Goal: Task Accomplishment & Management: Complete application form

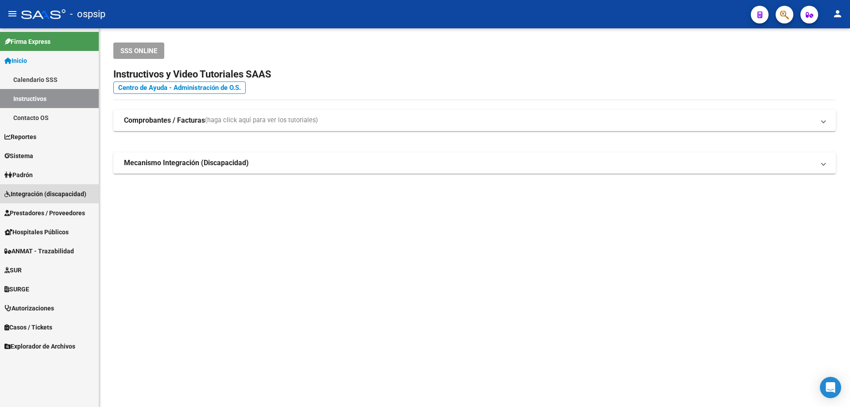
click at [27, 196] on span "Integración (discapacidad)" at bounding box center [45, 194] width 82 height 10
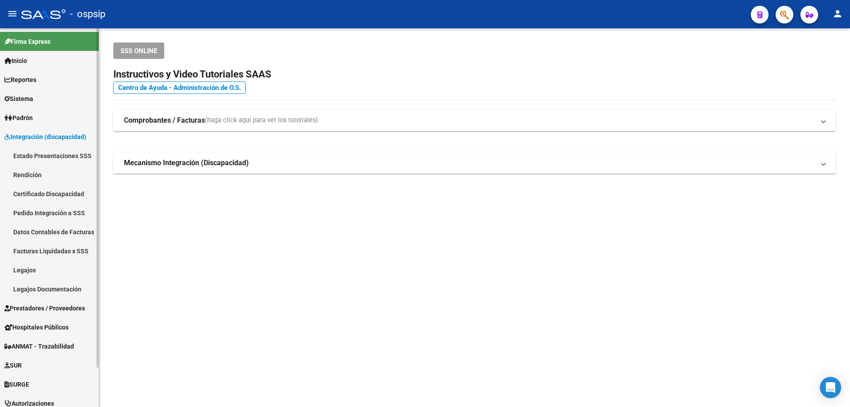
click at [33, 269] on link "Legajos" at bounding box center [49, 269] width 99 height 19
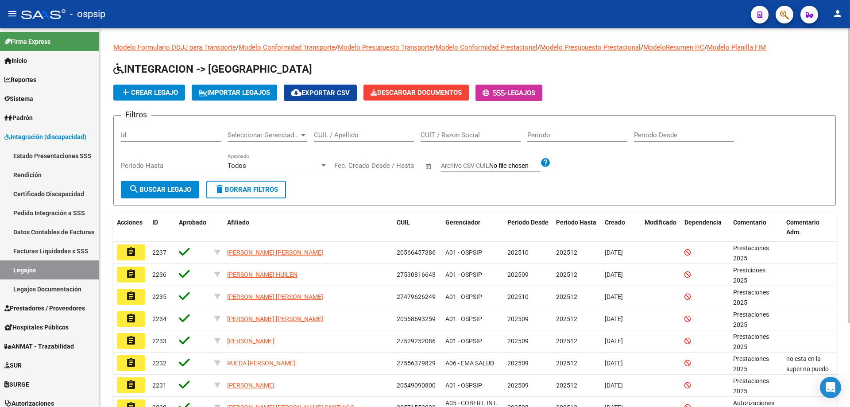
click at [330, 139] on input "CUIL / Apellido" at bounding box center [364, 135] width 100 height 8
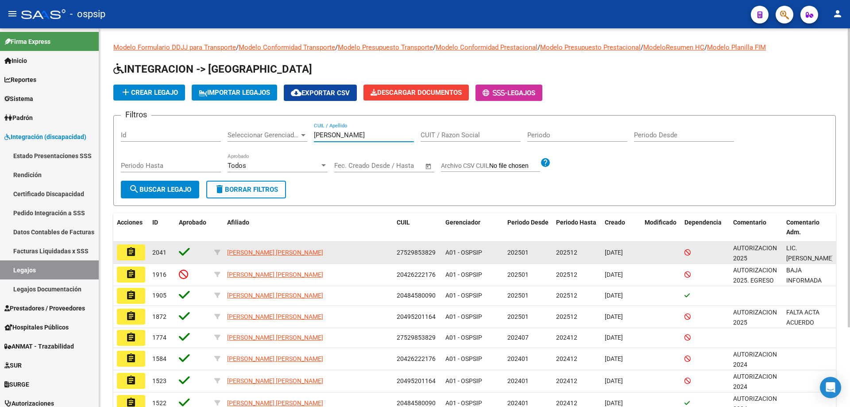
type input "[PERSON_NAME]"
click at [132, 256] on mat-icon "assignment" at bounding box center [131, 252] width 11 height 11
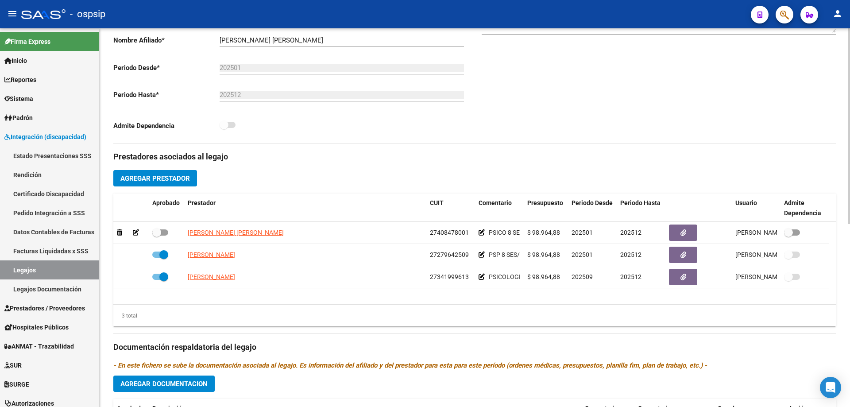
scroll to position [221, 0]
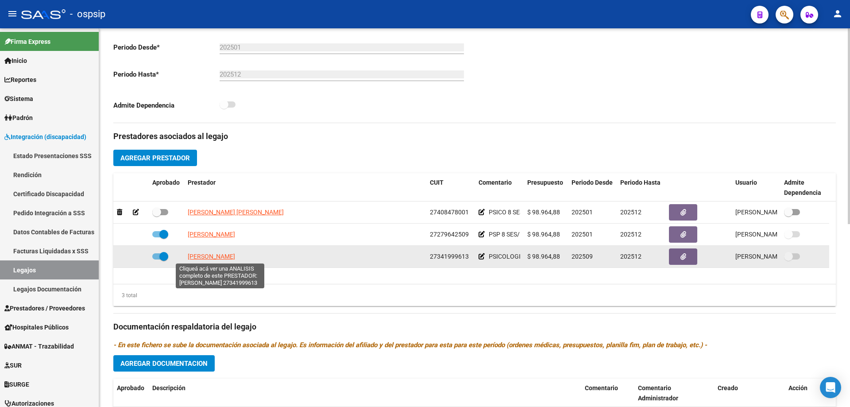
click at [231, 258] on span "[PERSON_NAME]" at bounding box center [211, 256] width 47 height 7
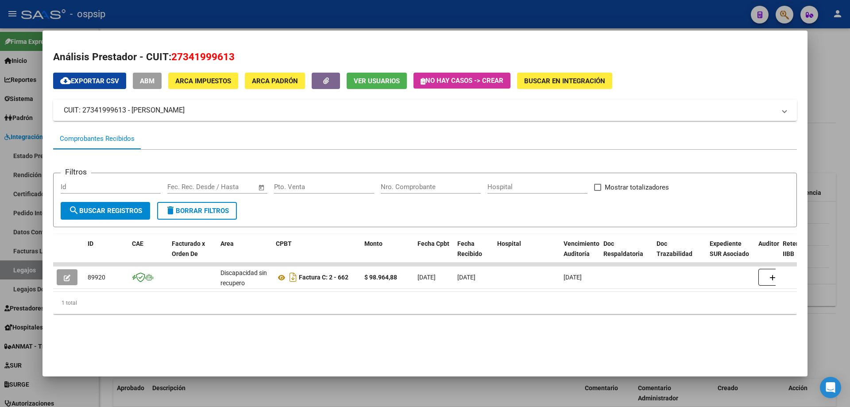
click at [364, 75] on button "Ver Usuarios" at bounding box center [377, 81] width 60 height 16
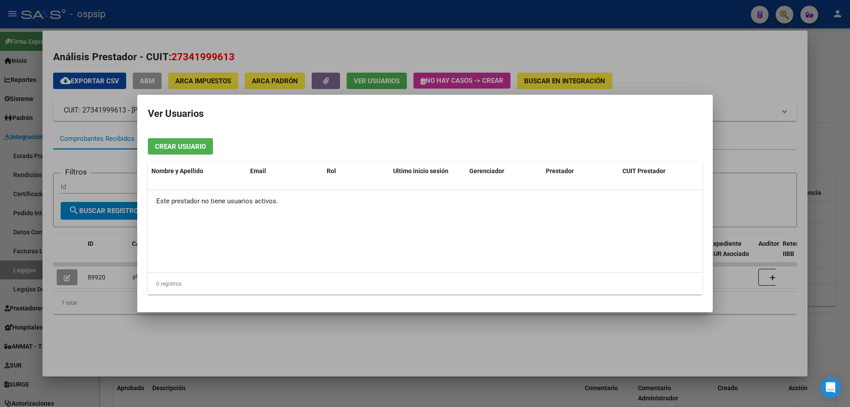
click at [608, 346] on div at bounding box center [425, 203] width 850 height 407
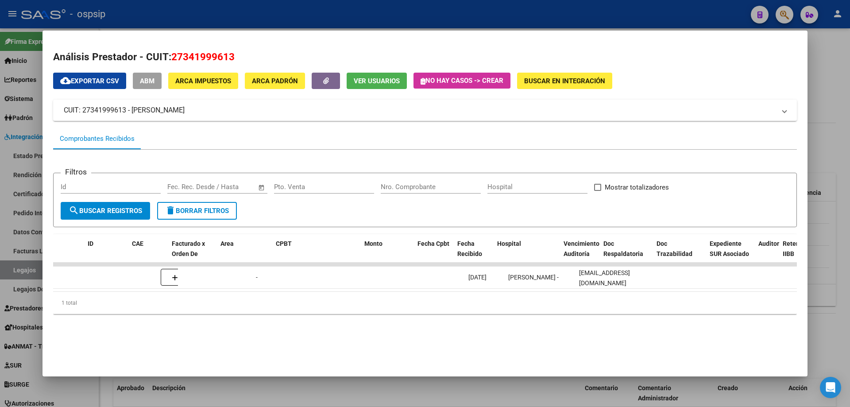
scroll to position [0, 0]
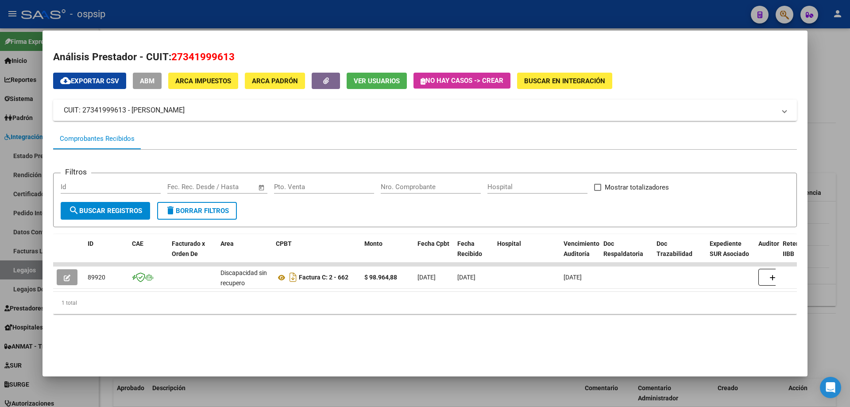
click at [403, 392] on div at bounding box center [425, 203] width 850 height 407
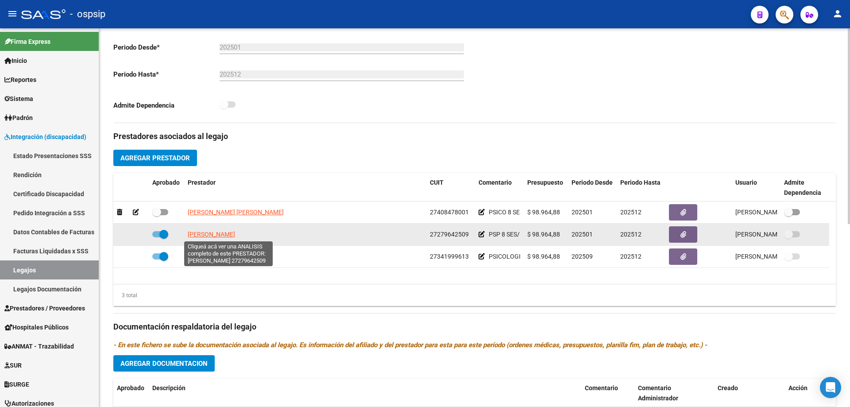
click at [228, 235] on span "[PERSON_NAME]" at bounding box center [211, 234] width 47 height 7
type textarea "27279642509"
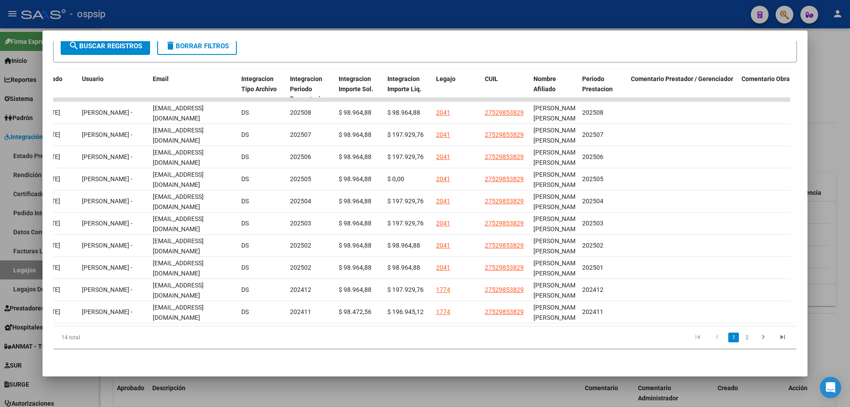
scroll to position [0, 1023]
click at [835, 256] on div at bounding box center [425, 203] width 850 height 407
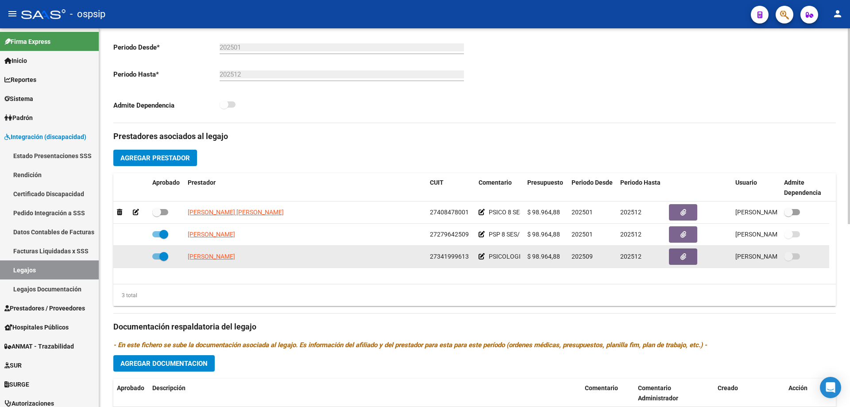
drag, startPoint x: 185, startPoint y: 257, endPoint x: 259, endPoint y: 260, distance: 74.0
click at [259, 260] on datatable-body-cell "[PERSON_NAME]" at bounding box center [305, 257] width 242 height 22
copy span "[PERSON_NAME]"
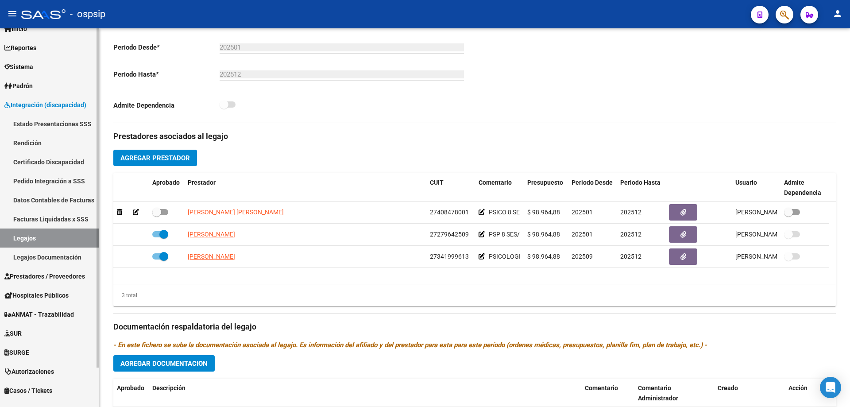
scroll to position [44, 0]
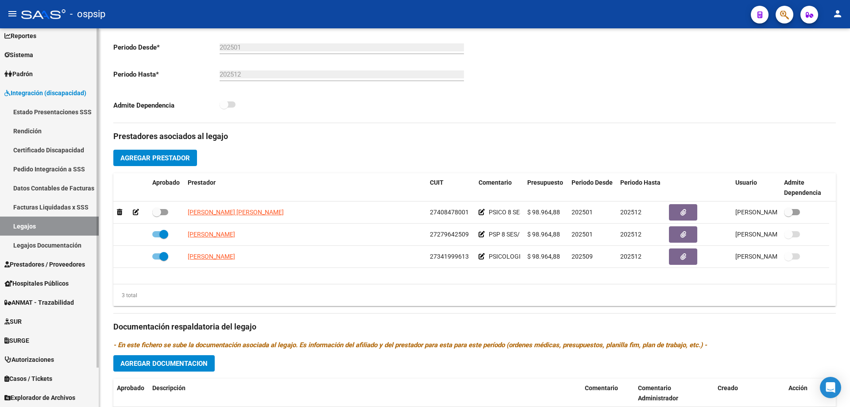
click at [39, 264] on span "Prestadores / Proveedores" at bounding box center [44, 265] width 81 height 10
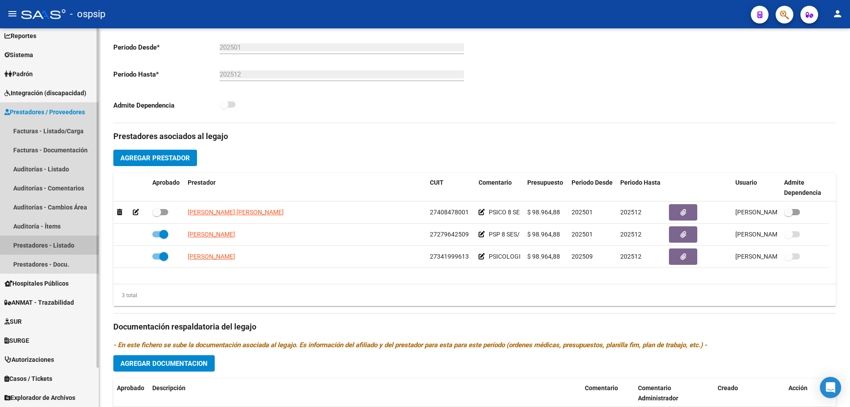
click at [38, 245] on link "Prestadores - Listado" at bounding box center [49, 245] width 99 height 19
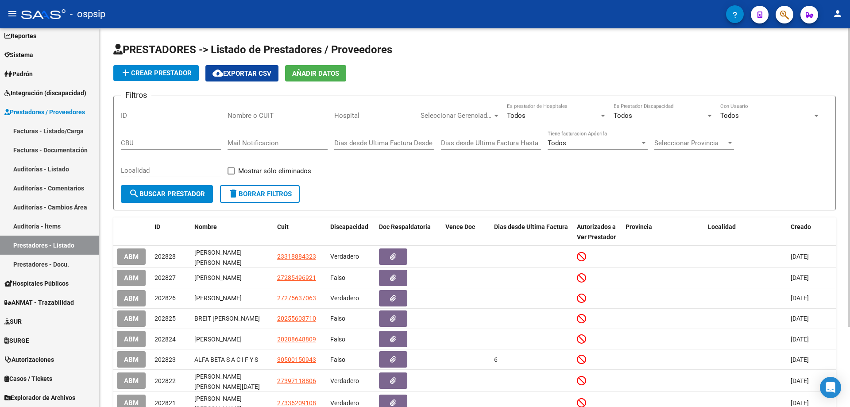
click at [286, 117] on input "Nombre o CUIT" at bounding box center [278, 116] width 100 height 8
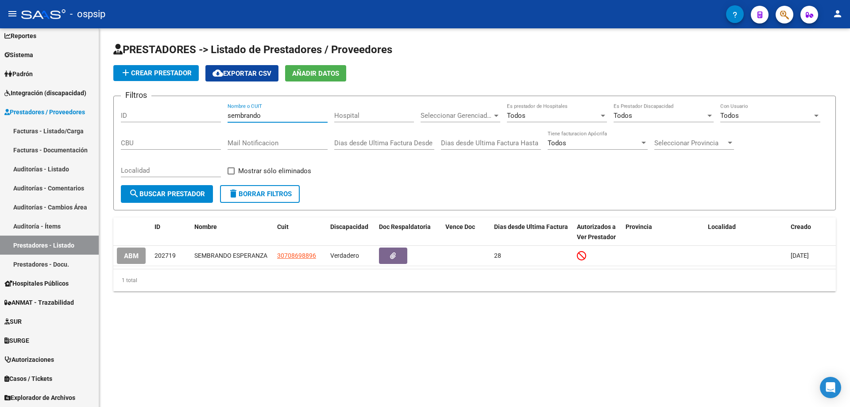
type input "sembrando"
drag, startPoint x: 287, startPoint y: 114, endPoint x: 205, endPoint y: 119, distance: 82.5
click at [206, 119] on div "Filtros ID sembrando Nombre o CUIT Hospital Seleccionar Gerenciador Seleccionar…" at bounding box center [475, 144] width 708 height 82
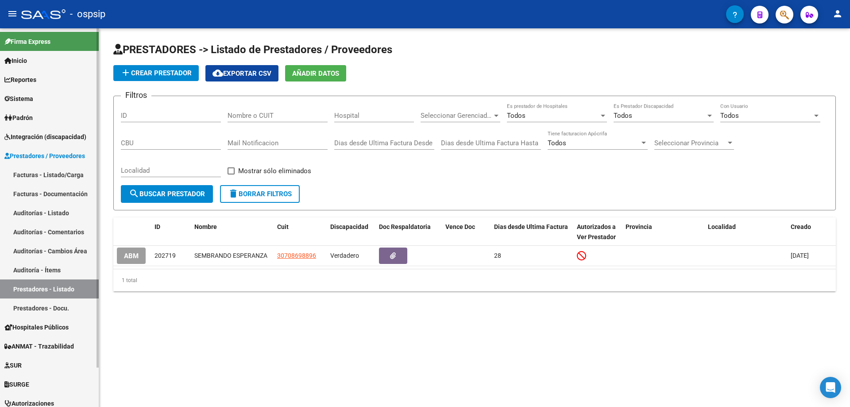
click at [37, 63] on link "Inicio" at bounding box center [49, 60] width 99 height 19
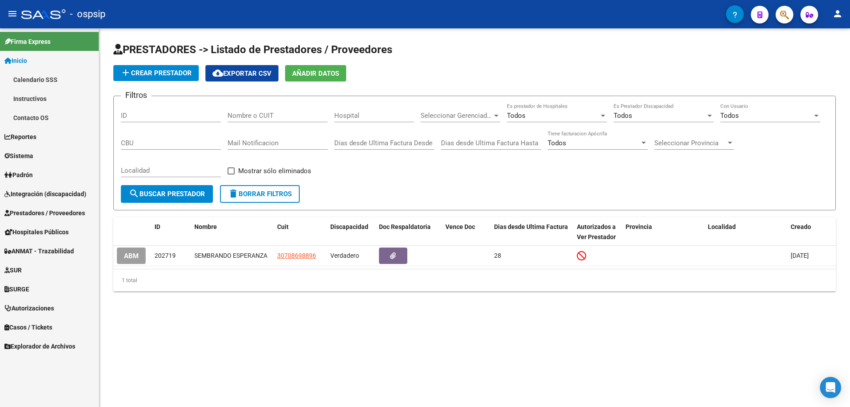
click at [33, 155] on span "Sistema" at bounding box center [18, 156] width 29 height 10
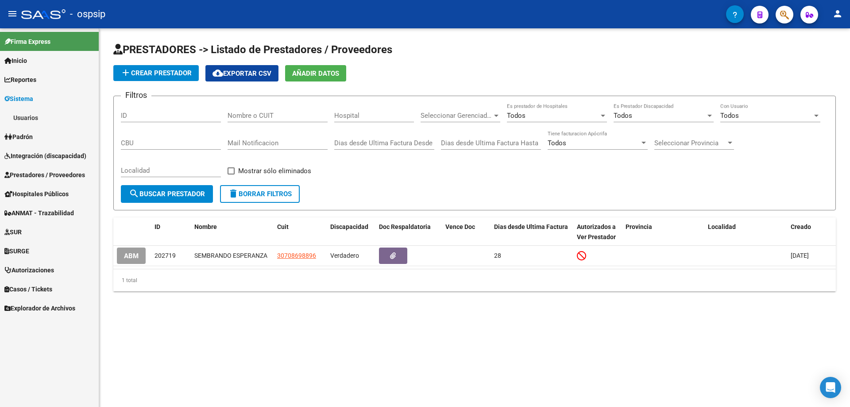
click at [36, 118] on link "Usuarios" at bounding box center [49, 117] width 99 height 19
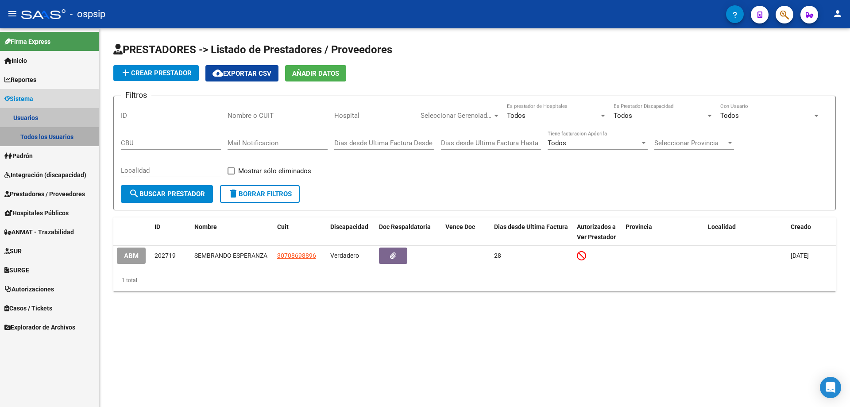
click at [40, 136] on link "Todos los Usuarios" at bounding box center [49, 136] width 99 height 19
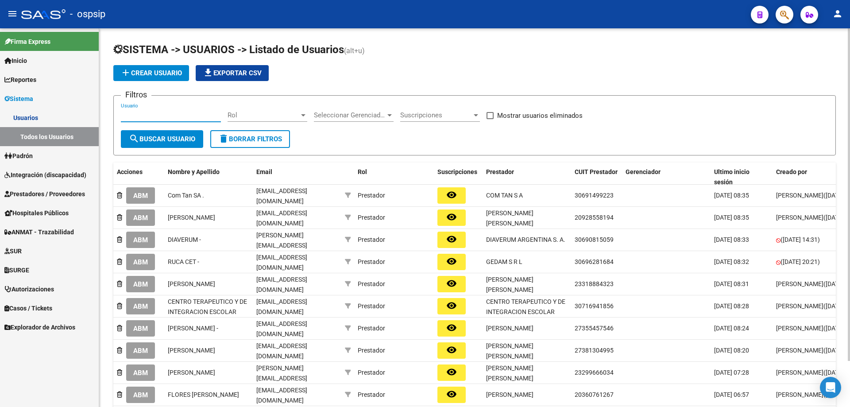
paste input "[EMAIL_ADDRESS][DOMAIN_NAME]"
type input "[EMAIL_ADDRESS][DOMAIN_NAME]"
click at [154, 137] on span "search Buscar Usuario" at bounding box center [162, 139] width 66 height 8
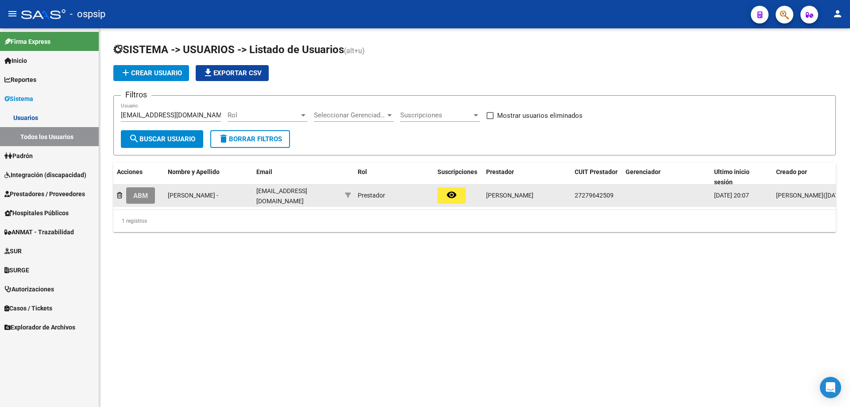
click at [145, 199] on span "ABM" at bounding box center [140, 196] width 15 height 8
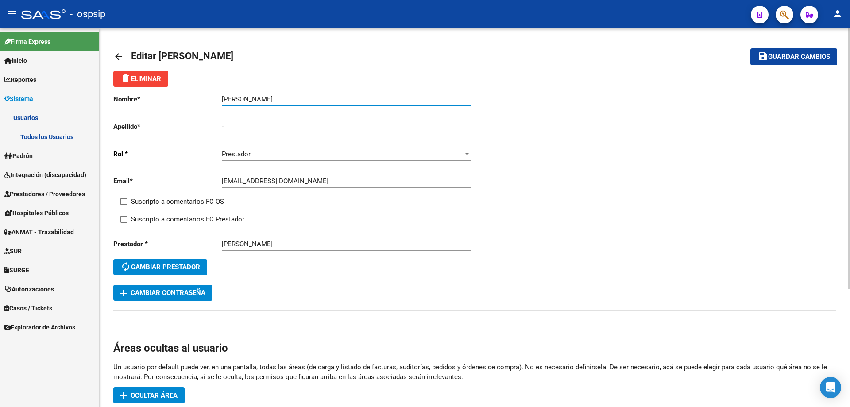
drag, startPoint x: 318, startPoint y: 100, endPoint x: 220, endPoint y: 94, distance: 97.6
click at [220, 94] on div "Nombre * [PERSON_NAME] nombre Apellido * - Ingresar apellido [PERSON_NAME] * Pr…" at bounding box center [293, 186] width 361 height 198
click at [35, 196] on span "Prestadores / Proveedores" at bounding box center [44, 194] width 81 height 10
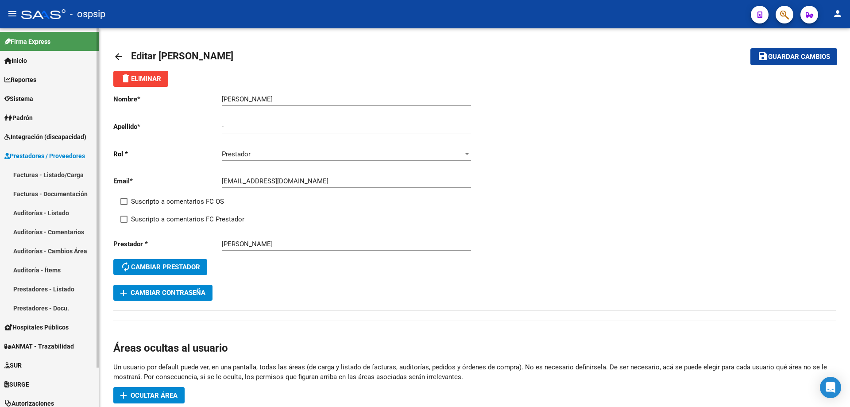
click at [36, 290] on link "Prestadores - Listado" at bounding box center [49, 289] width 99 height 19
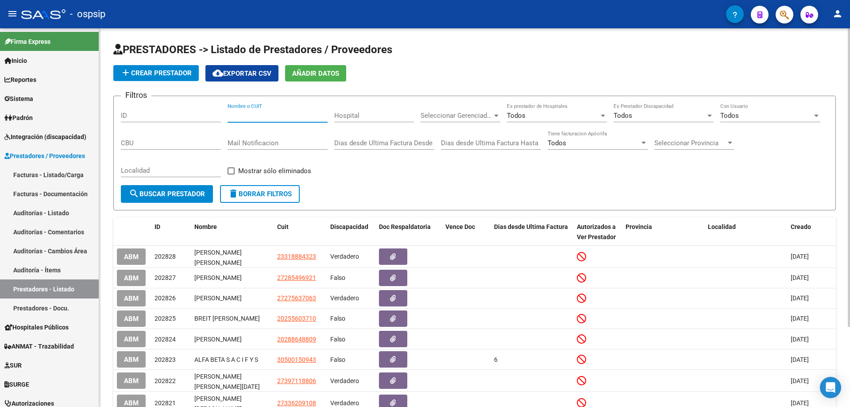
paste input "[PERSON_NAME]"
type input "[PERSON_NAME]"
click at [148, 188] on button "search Buscar Prestador" at bounding box center [167, 194] width 92 height 18
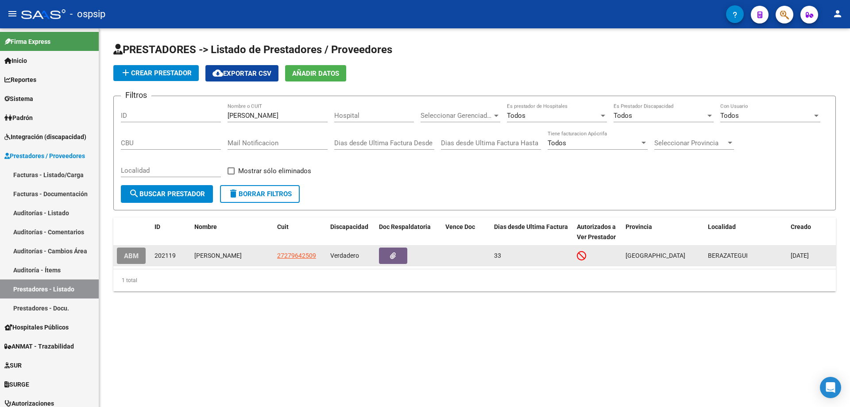
click at [131, 257] on span "ABM" at bounding box center [131, 256] width 15 height 8
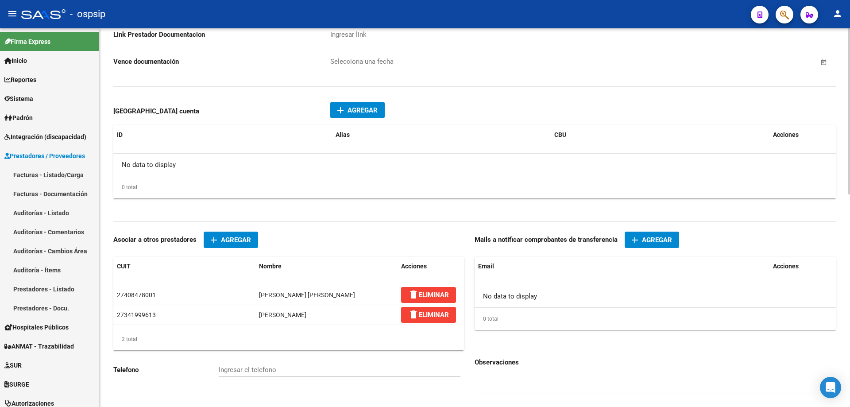
scroll to position [439, 0]
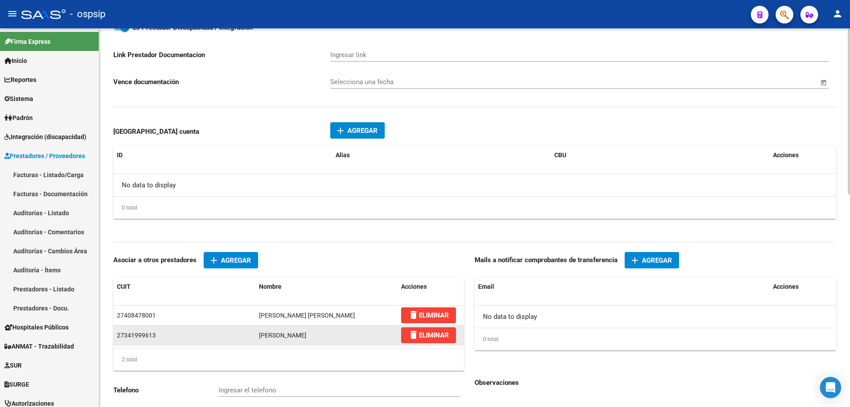
drag, startPoint x: 258, startPoint y: 334, endPoint x: 334, endPoint y: 337, distance: 76.7
click at [334, 337] on datatable-body-cell "[PERSON_NAME]" at bounding box center [327, 335] width 142 height 19
copy span "[PERSON_NAME]"
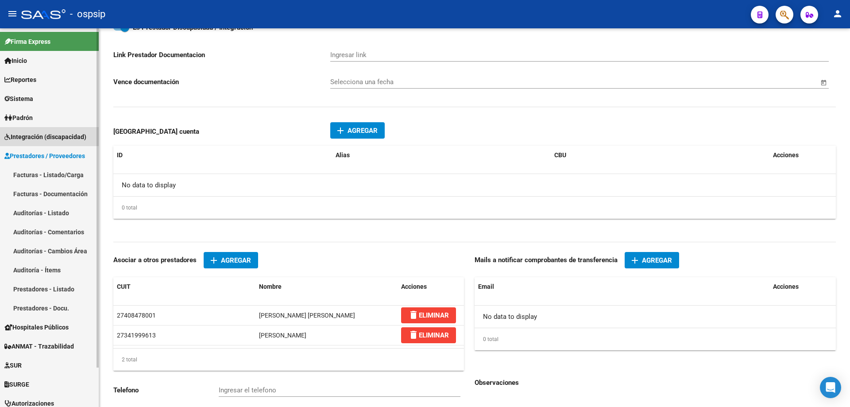
click at [30, 137] on span "Integración (discapacidad)" at bounding box center [45, 137] width 82 height 10
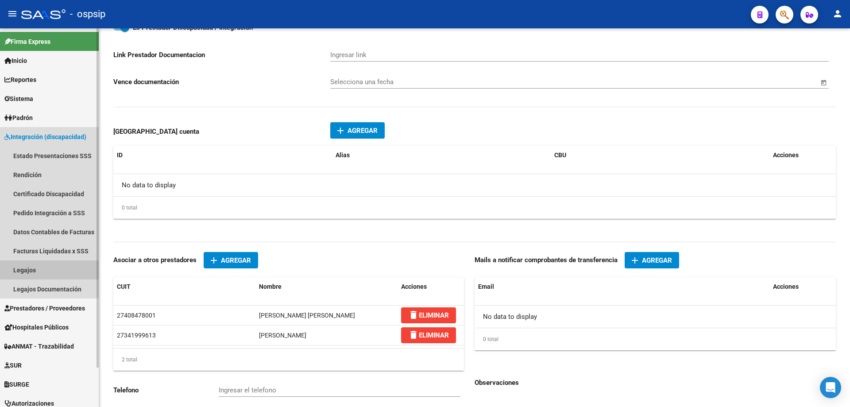
click at [21, 268] on link "Legajos" at bounding box center [49, 269] width 99 height 19
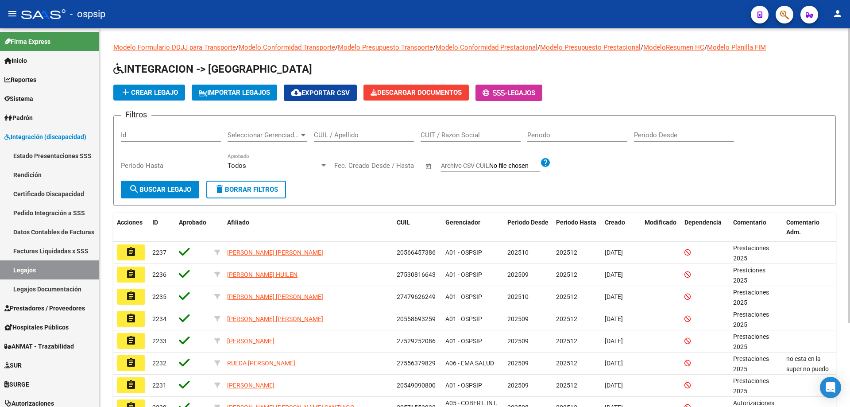
click at [334, 136] on input "CUIL / Apellido" at bounding box center [364, 135] width 100 height 8
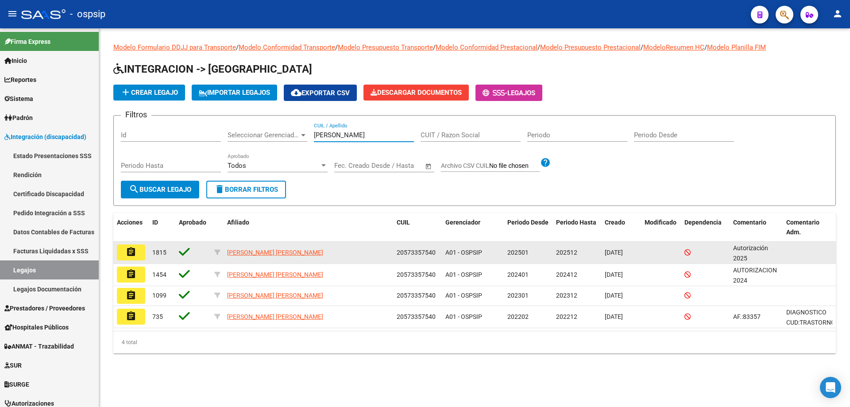
type input "[PERSON_NAME]"
click at [133, 249] on mat-icon "assignment" at bounding box center [131, 252] width 11 height 11
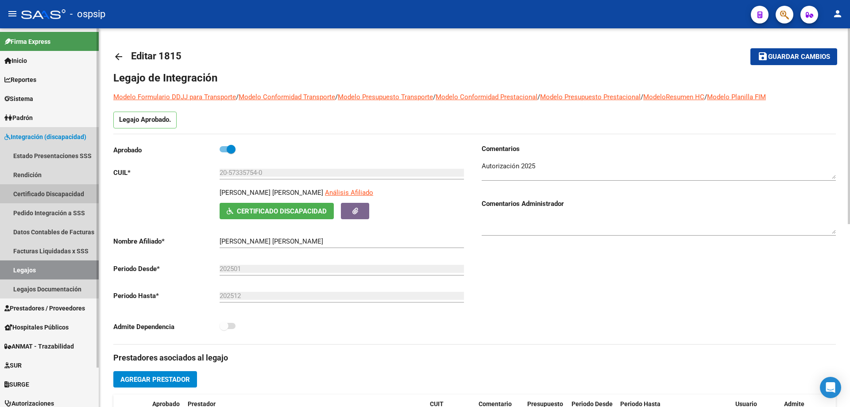
click at [29, 192] on link "Certificado Discapacidad" at bounding box center [49, 193] width 99 height 19
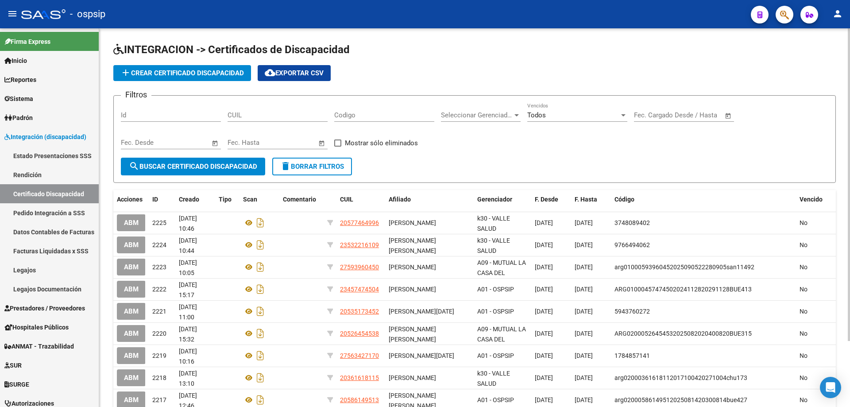
click at [257, 120] on div "CUIL" at bounding box center [278, 112] width 100 height 19
click at [246, 112] on input "CUIL" at bounding box center [278, 115] width 100 height 8
click at [243, 119] on input "CUIL" at bounding box center [278, 115] width 100 height 8
paste input "20-57335754-0"
type input "20-57335754-0"
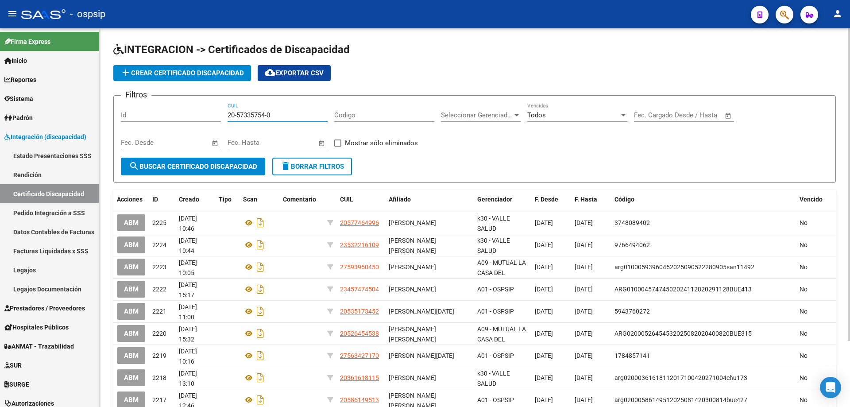
click at [225, 164] on span "search Buscar Certificado Discapacidad" at bounding box center [193, 167] width 128 height 8
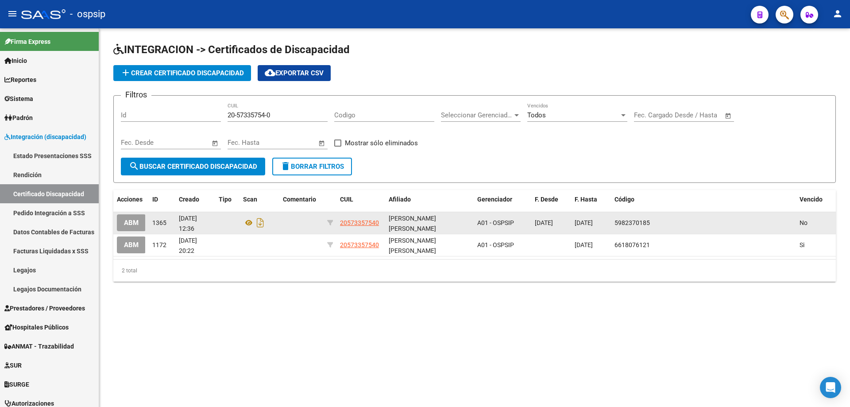
click at [138, 224] on span "ABM" at bounding box center [131, 223] width 15 height 8
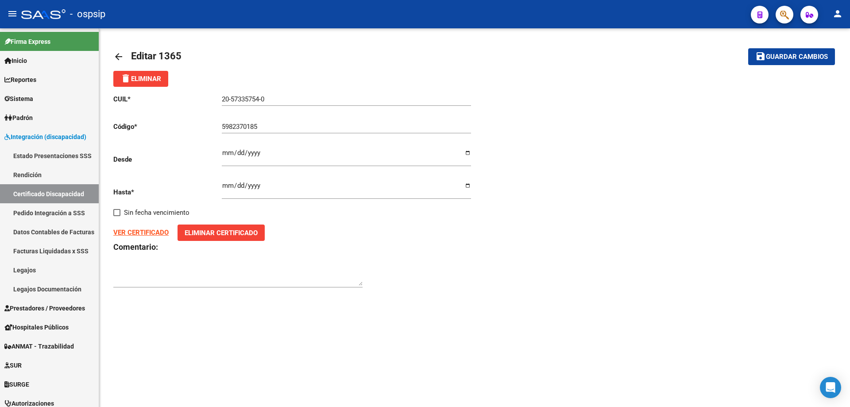
click at [151, 233] on strong "VER CERTIFICADO" at bounding box center [140, 233] width 55 height 8
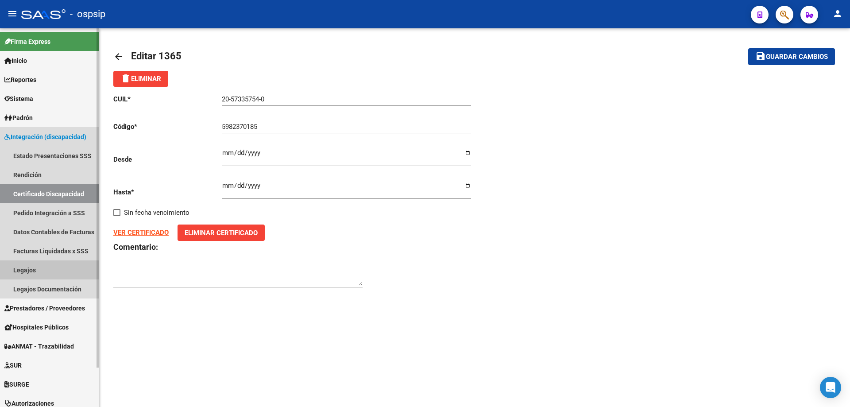
click at [34, 270] on link "Legajos" at bounding box center [49, 269] width 99 height 19
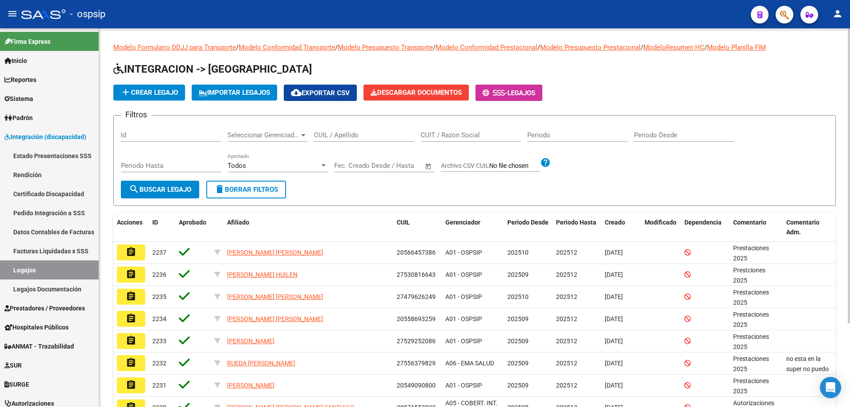
click at [342, 132] on input "CUIL / Apellido" at bounding box center [364, 135] width 100 height 8
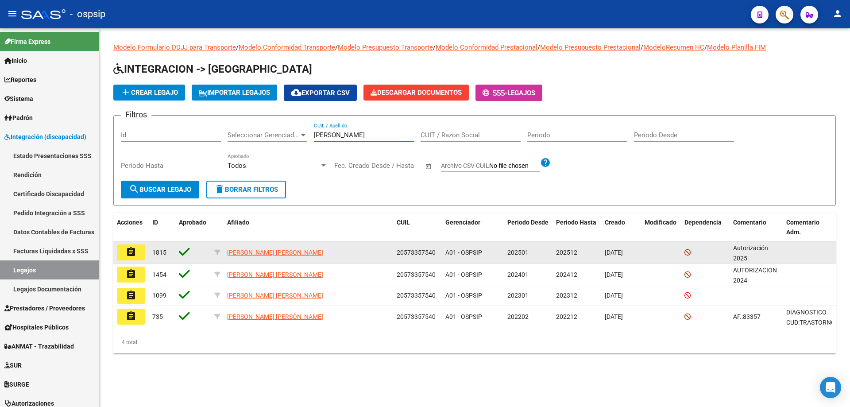
type input "[PERSON_NAME]"
click at [126, 249] on mat-icon "assignment" at bounding box center [131, 252] width 11 height 11
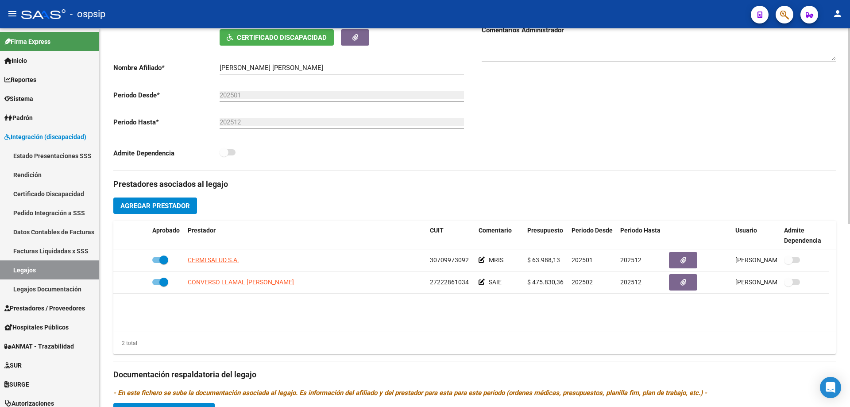
scroll to position [177, 0]
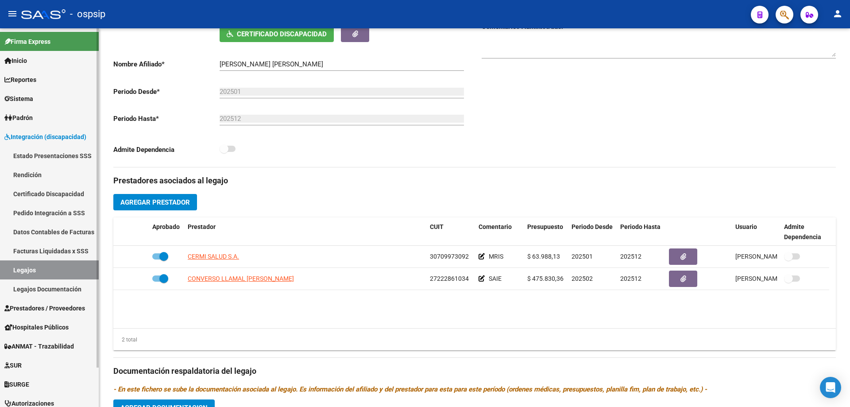
drag, startPoint x: 24, startPoint y: 274, endPoint x: 43, endPoint y: 254, distance: 27.6
click at [25, 274] on link "Legajos" at bounding box center [49, 269] width 99 height 19
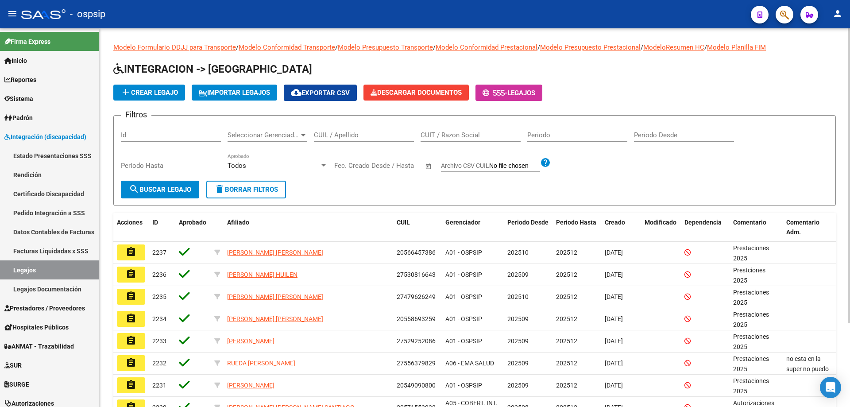
click at [169, 98] on button "add Crear Legajo" at bounding box center [149, 93] width 72 height 16
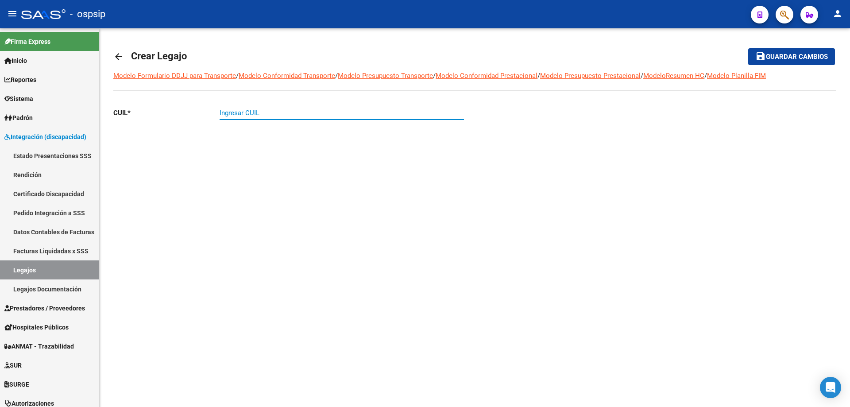
click at [249, 114] on input "Ingresar CUIL" at bounding box center [342, 113] width 245 height 8
paste input "20-57335754-0"
type input "20-57335754-0"
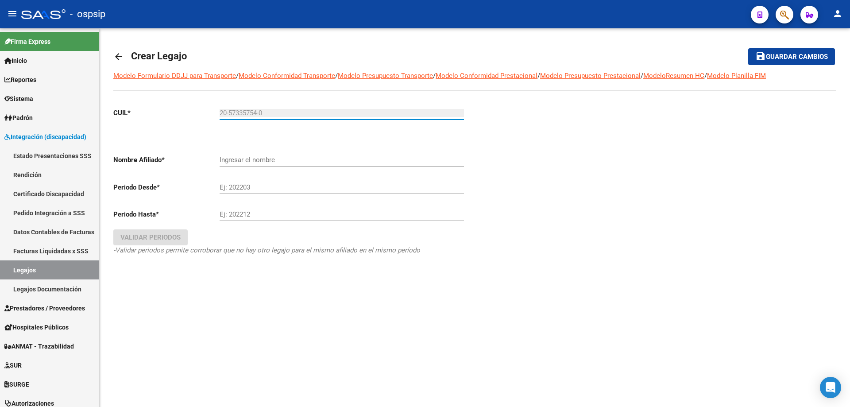
type input "[PERSON_NAME] [PERSON_NAME]"
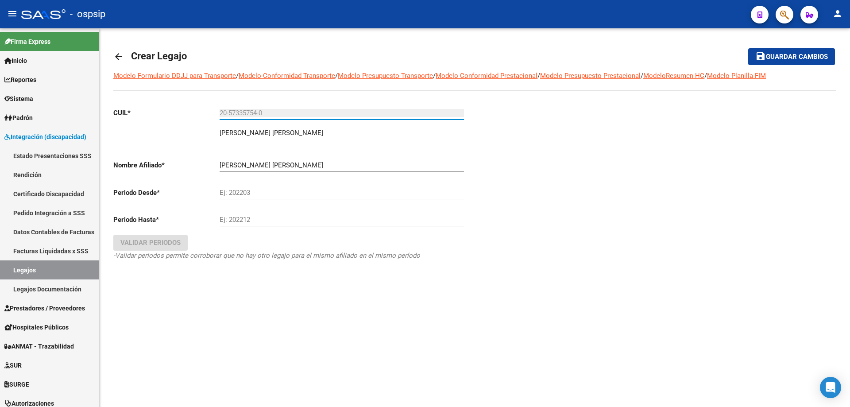
type input "20-57335754-0"
click at [233, 190] on input "Ej: 202203" at bounding box center [342, 193] width 245 height 8
type input "202601"
click at [225, 221] on input "Ej: 202212" at bounding box center [342, 220] width 245 height 8
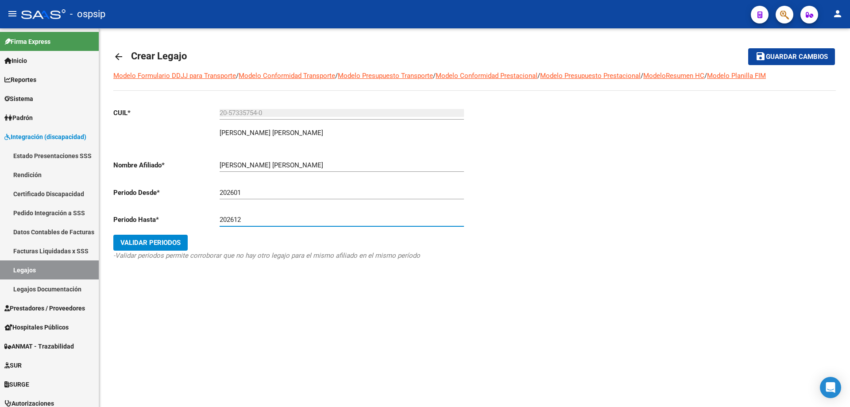
type input "202612"
click at [167, 243] on span "Validar Periodos" at bounding box center [150, 243] width 60 height 8
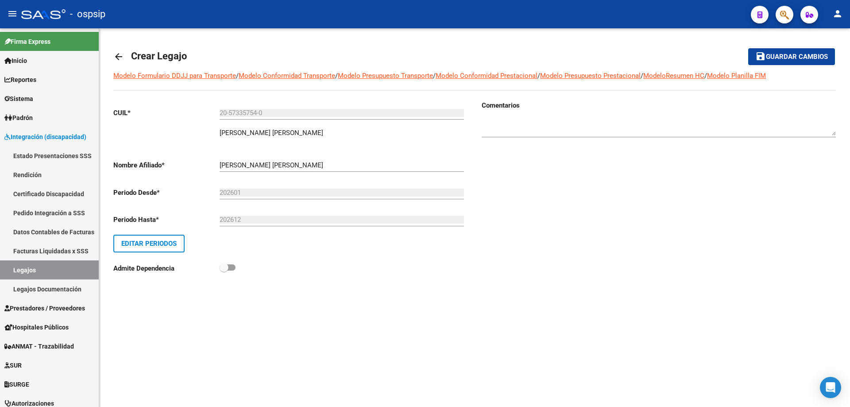
click at [574, 130] on textarea at bounding box center [659, 127] width 354 height 18
type textarea "Prestaciones 2026"
click at [815, 54] on span "Guardar cambios" at bounding box center [797, 57] width 62 height 8
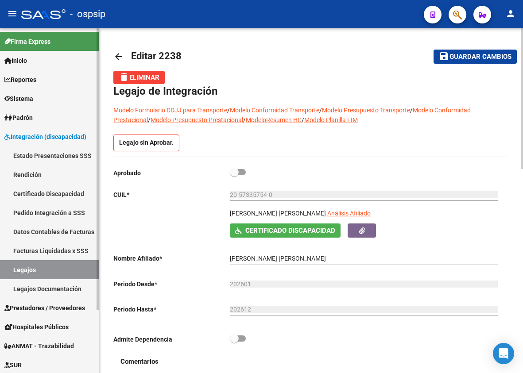
click at [46, 311] on span "Prestadores / Proveedores" at bounding box center [44, 308] width 81 height 10
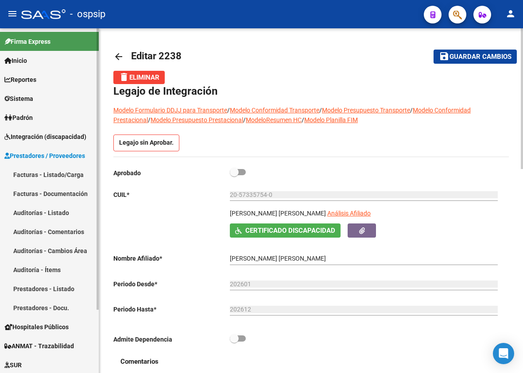
click at [33, 174] on link "Facturas - Listado/Carga" at bounding box center [49, 174] width 99 height 19
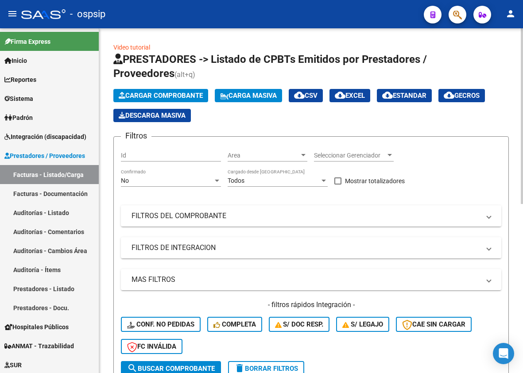
click at [156, 185] on div "No Confirmado" at bounding box center [171, 178] width 100 height 18
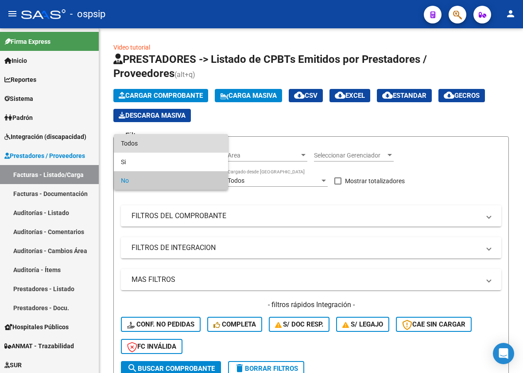
click at [171, 136] on span "Todos" at bounding box center [171, 143] width 100 height 19
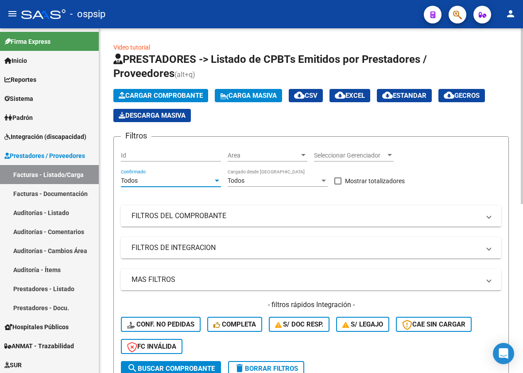
click at [194, 221] on mat-panel-title "FILTROS DEL COMPROBANTE" at bounding box center [306, 216] width 349 height 10
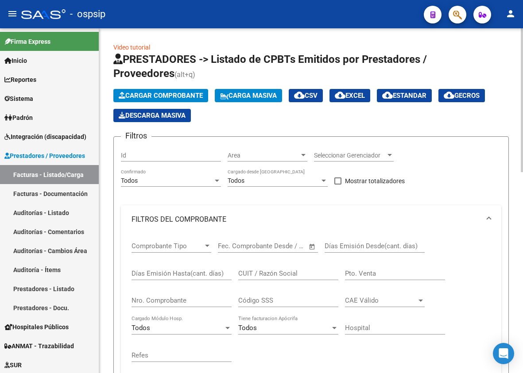
click at [152, 298] on input "Nro. Comprobante" at bounding box center [182, 301] width 100 height 8
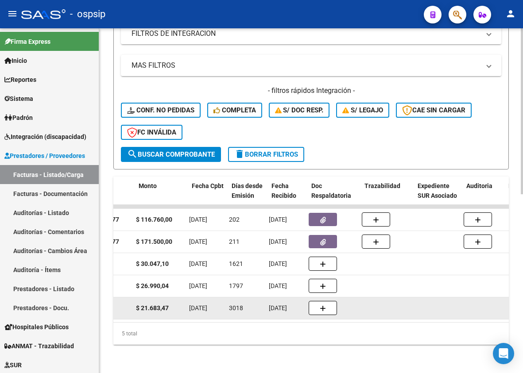
scroll to position [0, 405]
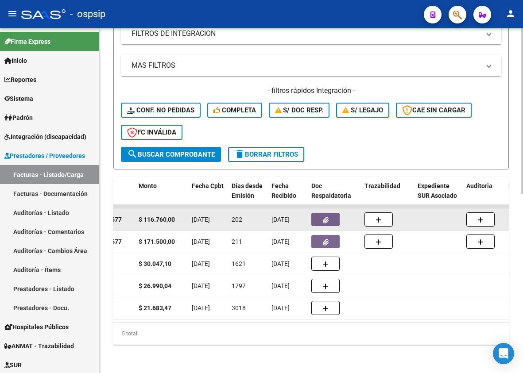
type input "2677"
click at [320, 216] on button "button" at bounding box center [325, 219] width 28 height 13
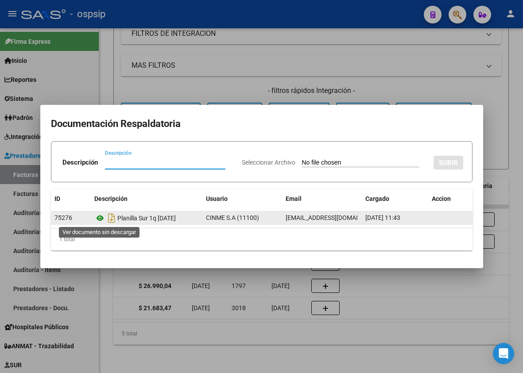
click at [101, 223] on icon at bounding box center [100, 218] width 12 height 11
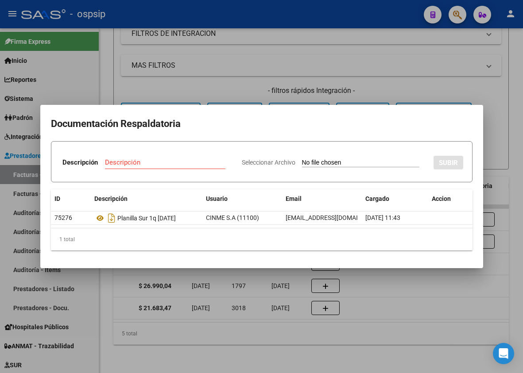
click at [222, 44] on div at bounding box center [261, 186] width 523 height 373
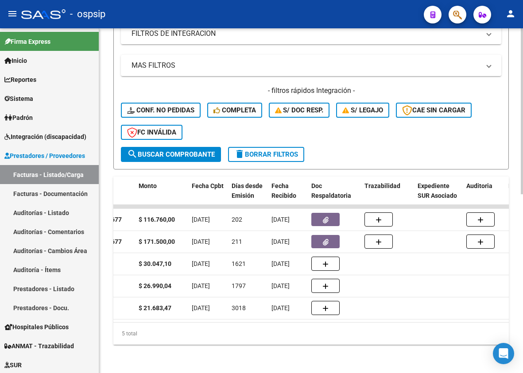
click at [298, 75] on div "MAS FILTROS Todos Con Doc. Respaldatoria Todos Con Trazabilidad Todos Asociado …" at bounding box center [311, 101] width 381 height 92
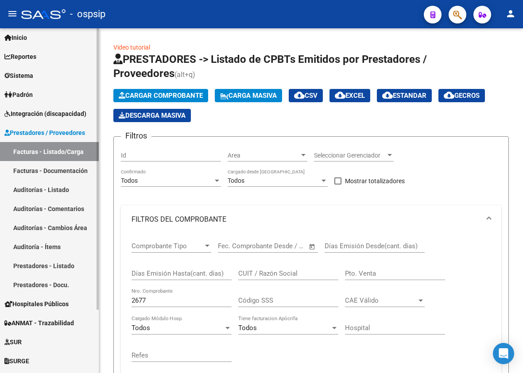
scroll to position [0, 0]
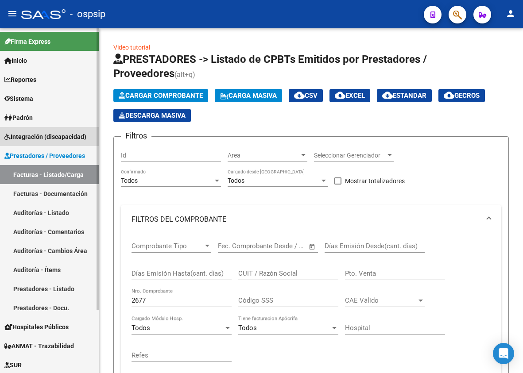
click at [25, 129] on link "Integración (discapacidad)" at bounding box center [49, 136] width 99 height 19
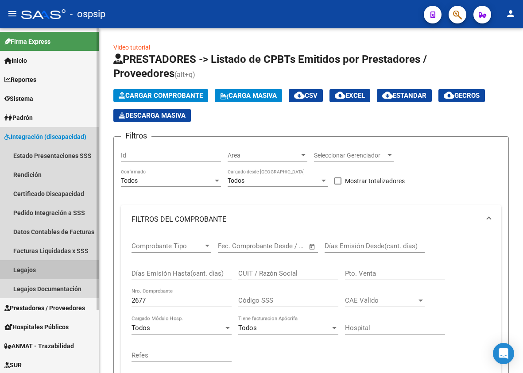
click at [27, 271] on link "Legajos" at bounding box center [49, 269] width 99 height 19
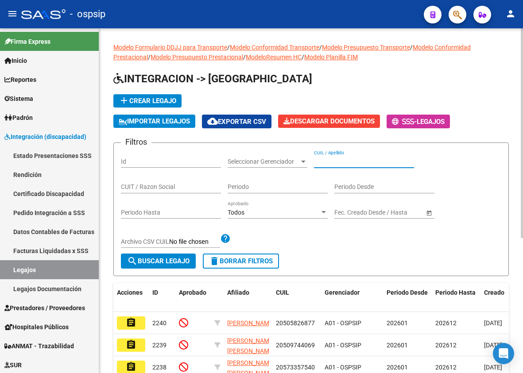
click at [329, 163] on input "CUIL / Apellido" at bounding box center [364, 162] width 100 height 8
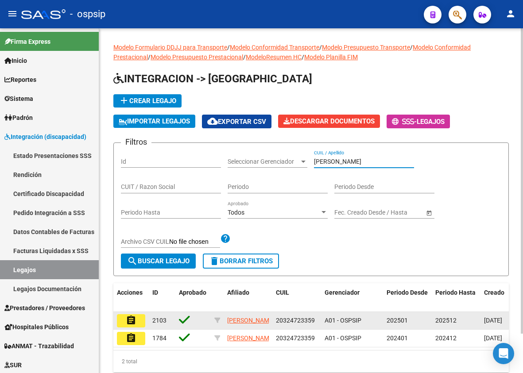
type input "[PERSON_NAME]"
click at [138, 328] on button "assignment" at bounding box center [131, 321] width 28 height 13
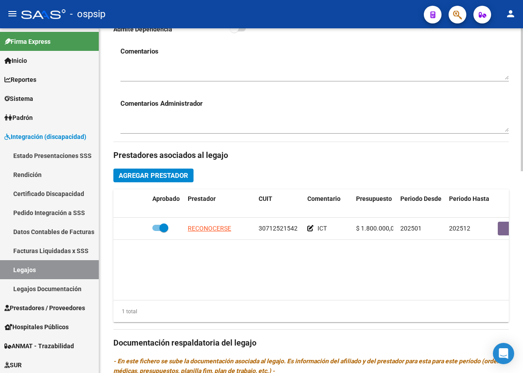
scroll to position [310, 0]
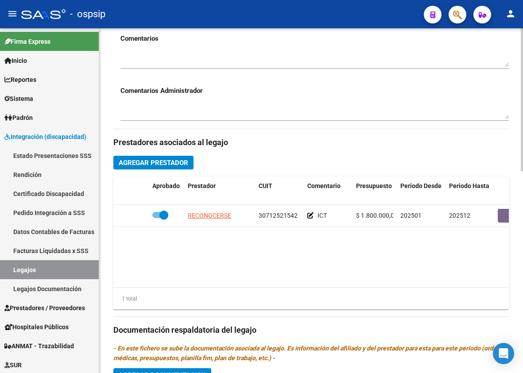
drag, startPoint x: 380, startPoint y: 281, endPoint x: 416, endPoint y: 287, distance: 36.0
click at [416, 287] on datatable-body "RECONOCERSE 30712521542 ICT $ 1.800.000,00 202501 202512 [PERSON_NAME] [DATE]" at bounding box center [311, 246] width 396 height 82
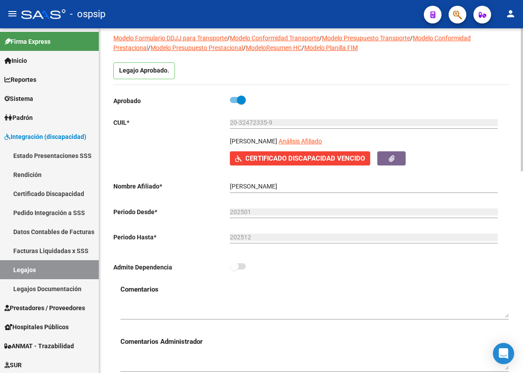
scroll to position [0, 0]
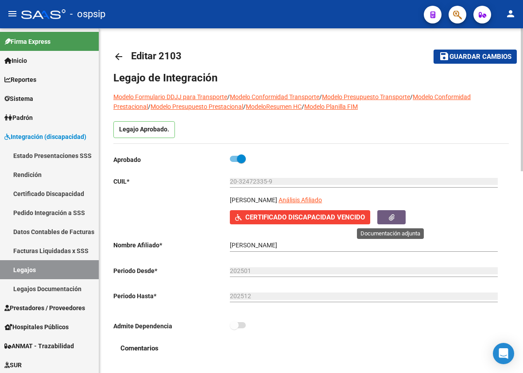
click at [395, 219] on button "button" at bounding box center [391, 217] width 28 height 14
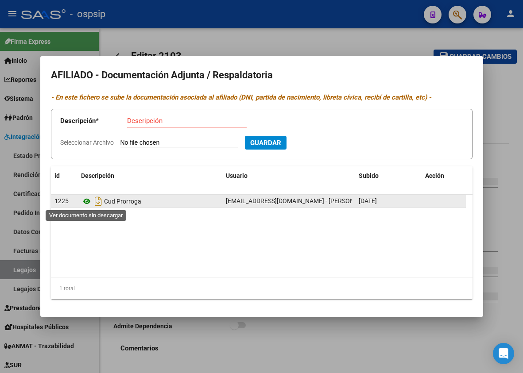
click at [85, 202] on icon at bounding box center [87, 201] width 12 height 11
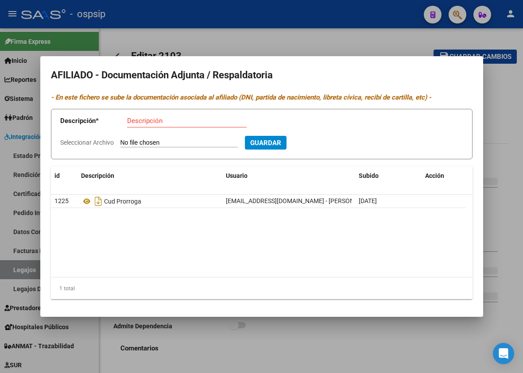
click at [425, 342] on div at bounding box center [261, 186] width 523 height 373
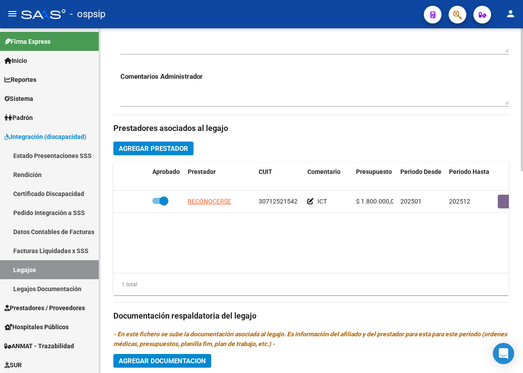
scroll to position [311, 0]
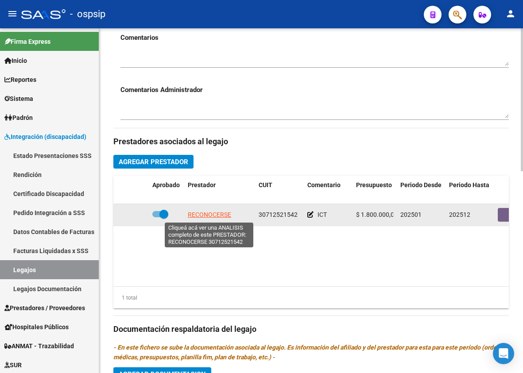
click at [210, 214] on span "RECONOCERSE" at bounding box center [209, 214] width 43 height 7
type textarea "30712521542"
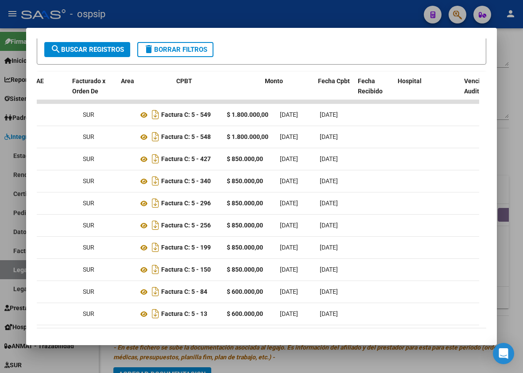
scroll to position [0, 0]
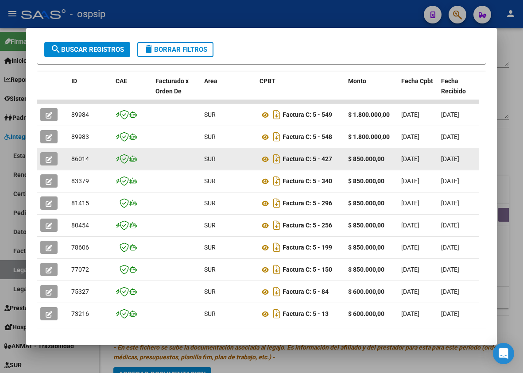
click at [49, 156] on icon "button" at bounding box center [49, 159] width 7 height 7
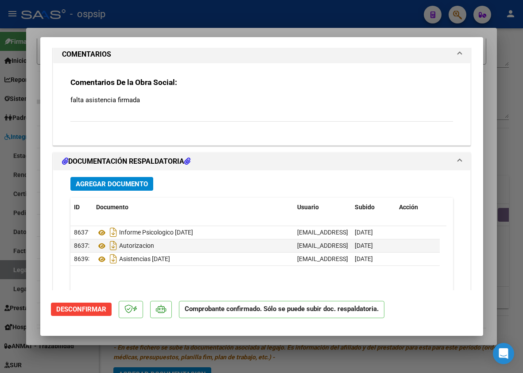
scroll to position [842, 0]
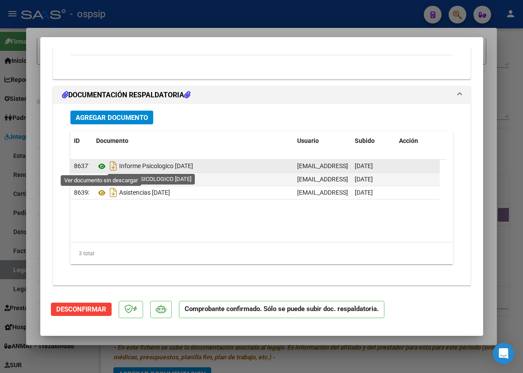
click at [100, 165] on icon at bounding box center [102, 166] width 12 height 11
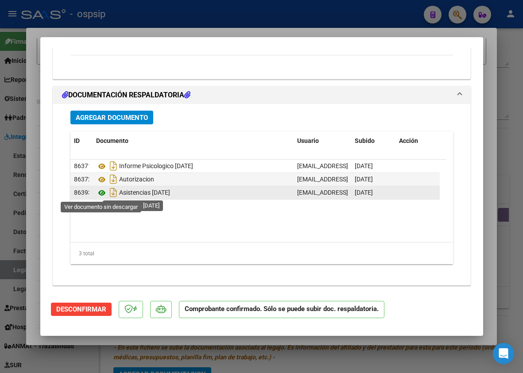
click at [99, 195] on icon at bounding box center [102, 193] width 12 height 11
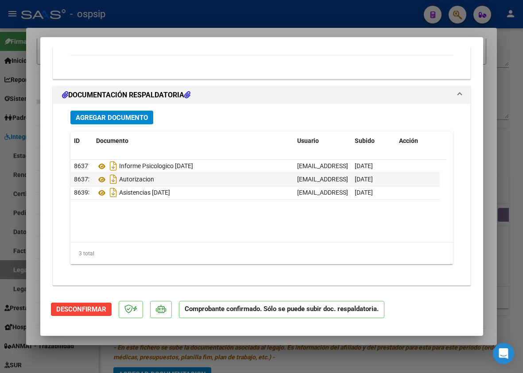
click at [426, 361] on div at bounding box center [261, 186] width 523 height 373
type input "$ 0,00"
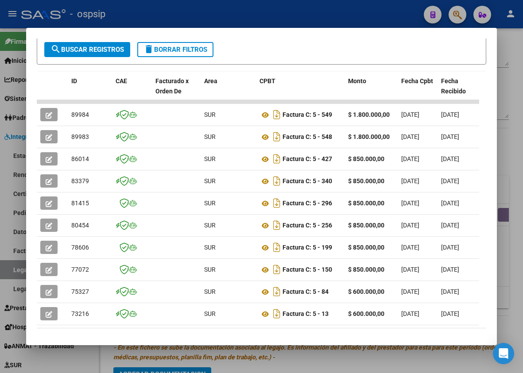
click at [330, 50] on form "Filtros Id Fecha inicio – Fecha fin Fec. Rec. Desde / Hasta Pto. Venta Nro. Com…" at bounding box center [262, 28] width 450 height 74
click at [339, 369] on div at bounding box center [261, 186] width 523 height 373
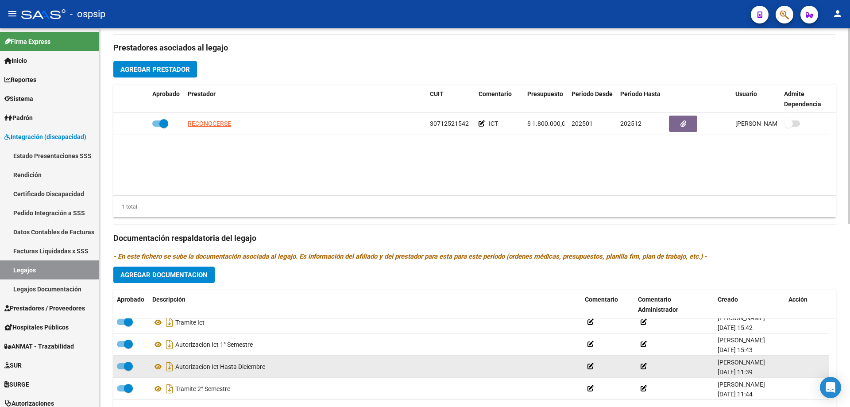
scroll to position [9, 0]
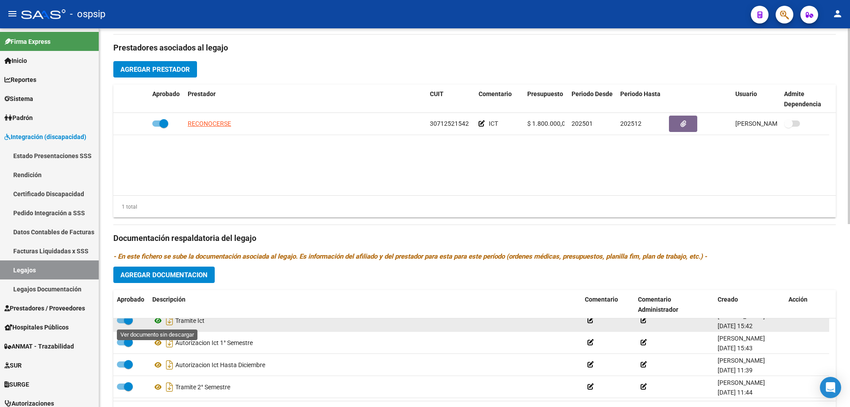
click at [157, 322] on icon at bounding box center [158, 320] width 12 height 11
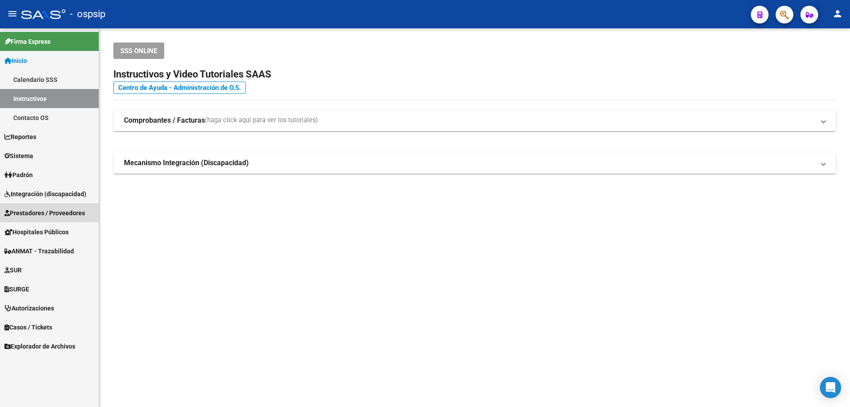
click at [47, 210] on span "Prestadores / Proveedores" at bounding box center [44, 213] width 81 height 10
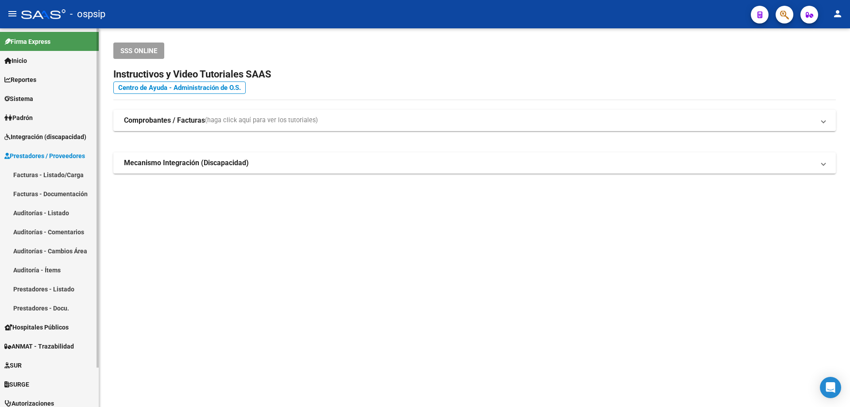
click at [39, 138] on span "Integración (discapacidad)" at bounding box center [45, 137] width 82 height 10
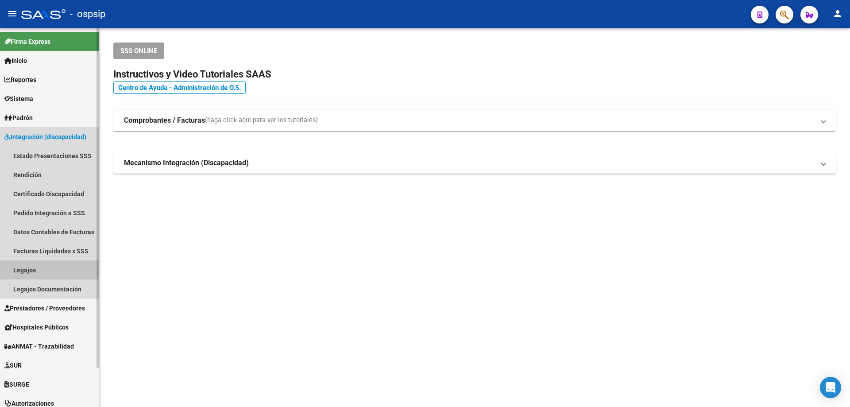
click at [34, 264] on link "Legajos" at bounding box center [49, 269] width 99 height 19
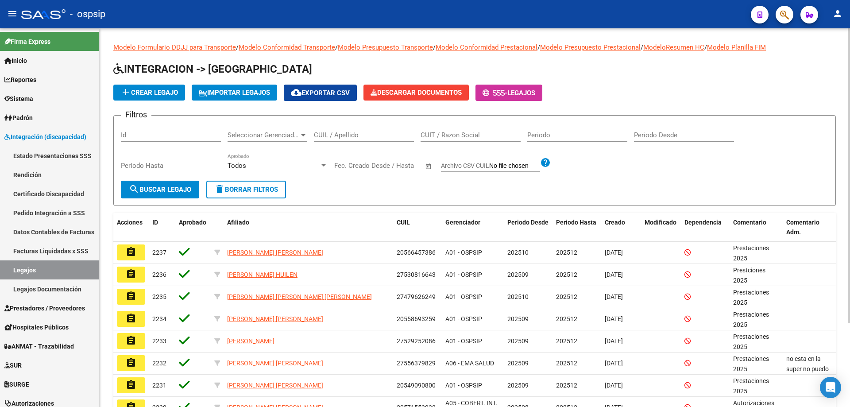
click at [349, 134] on input "CUIL / Apellido" at bounding box center [364, 135] width 100 height 8
type input "r"
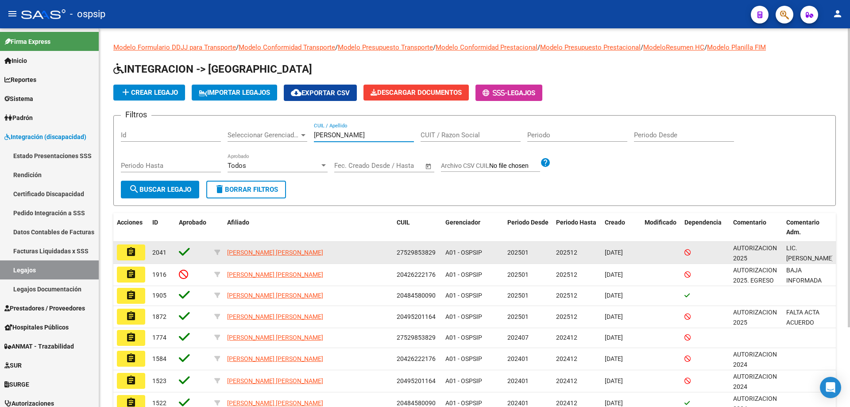
type input "[PERSON_NAME]"
click at [137, 251] on button "assignment" at bounding box center [131, 253] width 28 height 16
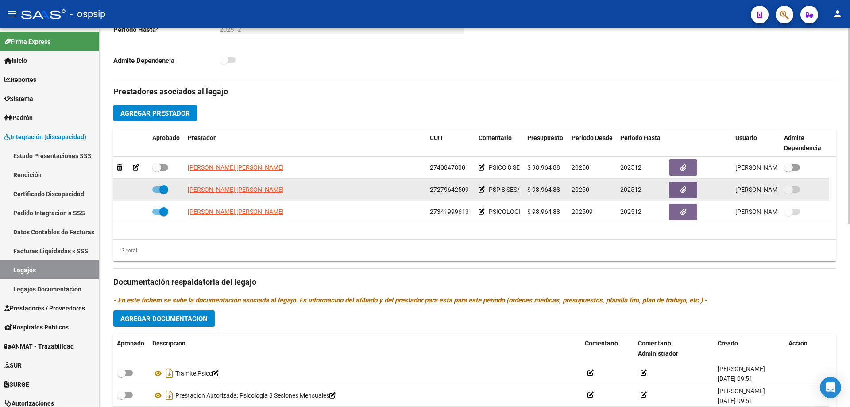
scroll to position [266, 0]
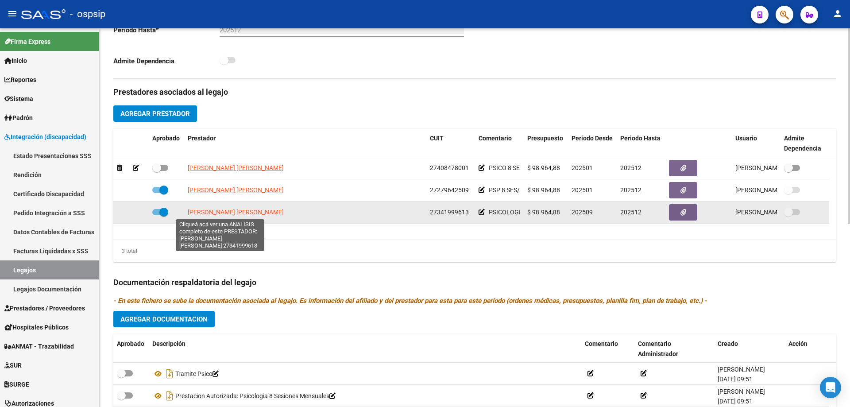
click at [210, 211] on span "[PERSON_NAME]" at bounding box center [236, 212] width 96 height 7
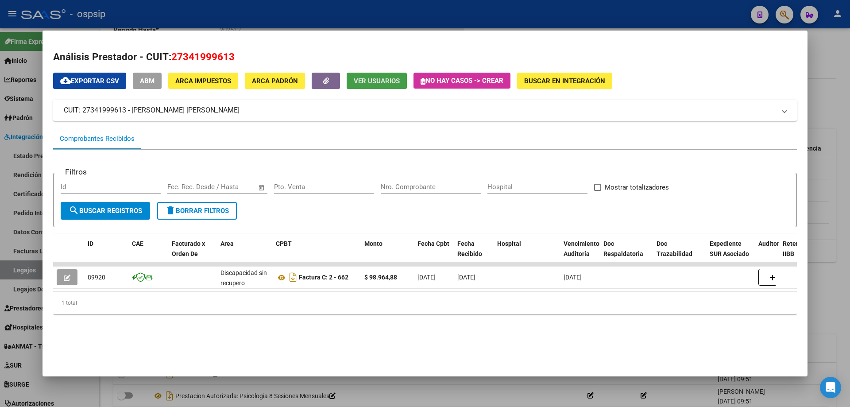
click at [382, 80] on span "Ver Usuarios" at bounding box center [377, 81] width 46 height 8
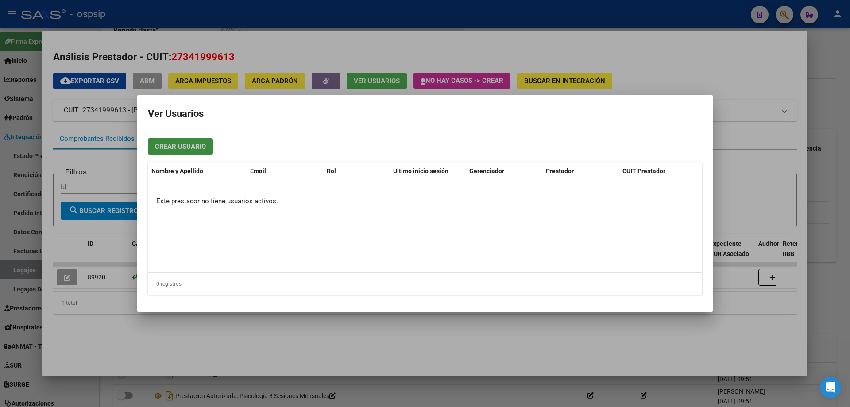
click at [176, 148] on span "Crear Usuario" at bounding box center [180, 147] width 51 height 8
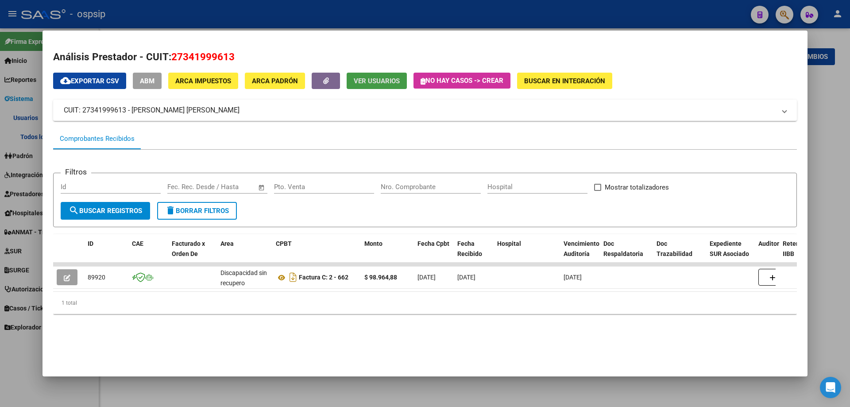
click at [15, 367] on div at bounding box center [425, 203] width 850 height 407
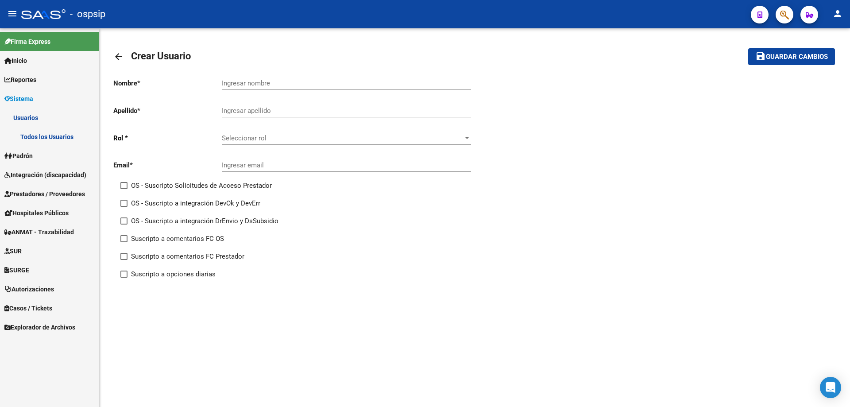
click at [118, 58] on mat-icon "arrow_back" at bounding box center [118, 56] width 11 height 11
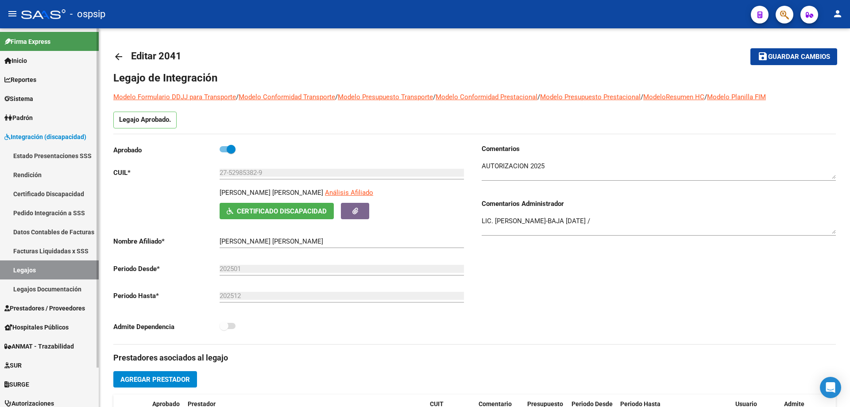
click at [32, 271] on link "Legajos" at bounding box center [49, 269] width 99 height 19
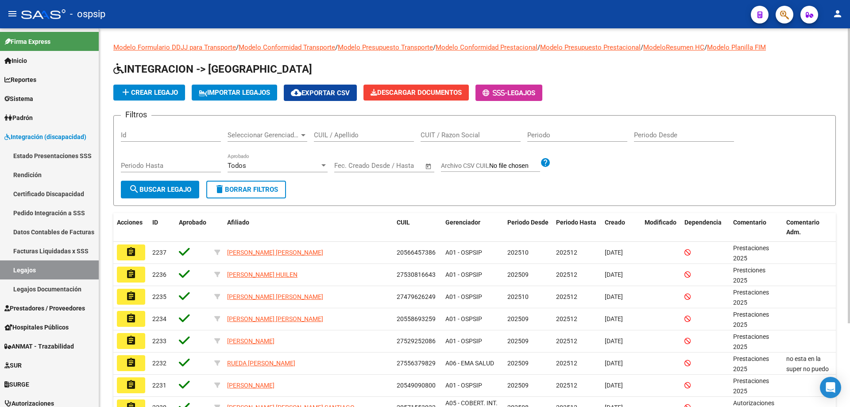
click at [334, 134] on input "CUIL / Apellido" at bounding box center [364, 135] width 100 height 8
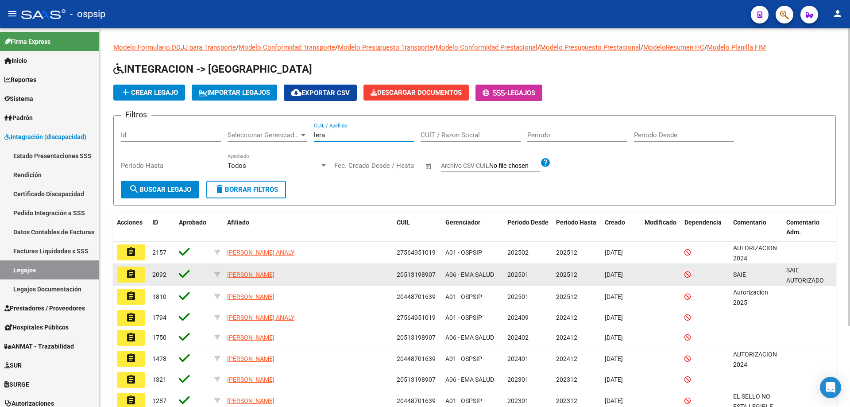
type input "lera"
click at [134, 277] on mat-icon "assignment" at bounding box center [131, 274] width 11 height 11
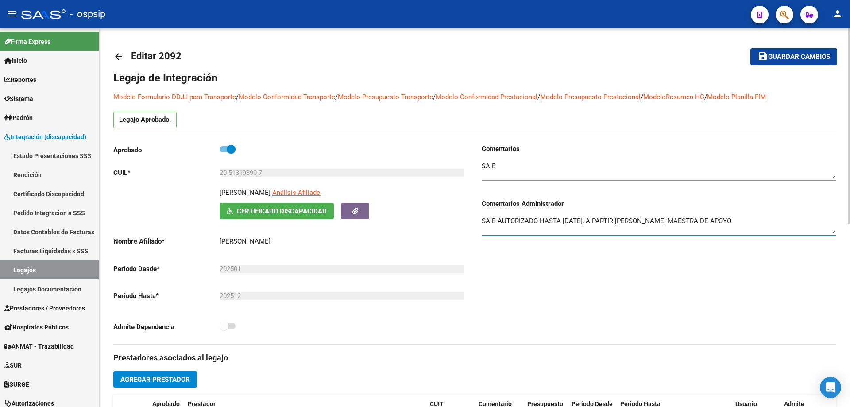
click at [739, 218] on textarea "SAIE AUTORIZADO HASTA ABRIL 2025, A PARTIR DE MAYO MAESTRA DE APOYO" at bounding box center [659, 225] width 354 height 18
type textarea "SAIE AUTORIZADO HASTA ABRIL 2025, A PARTIR DE MAYO MAESTRA DE APOYO/ El 07/10 r…"
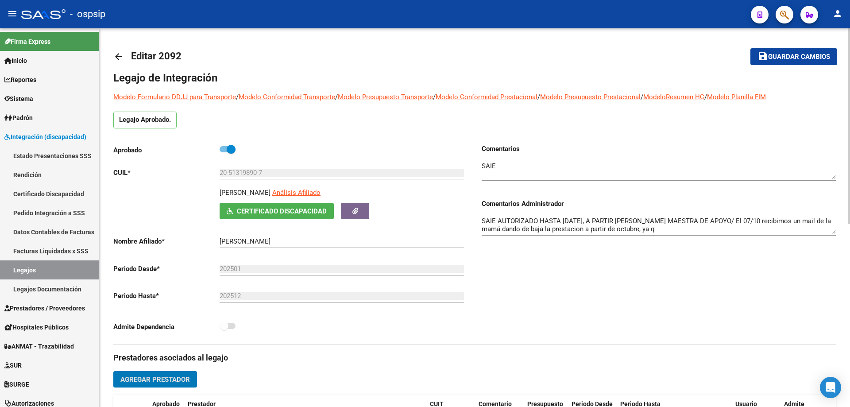
click at [113, 371] on button "Agregar Prestador" at bounding box center [155, 379] width 84 height 16
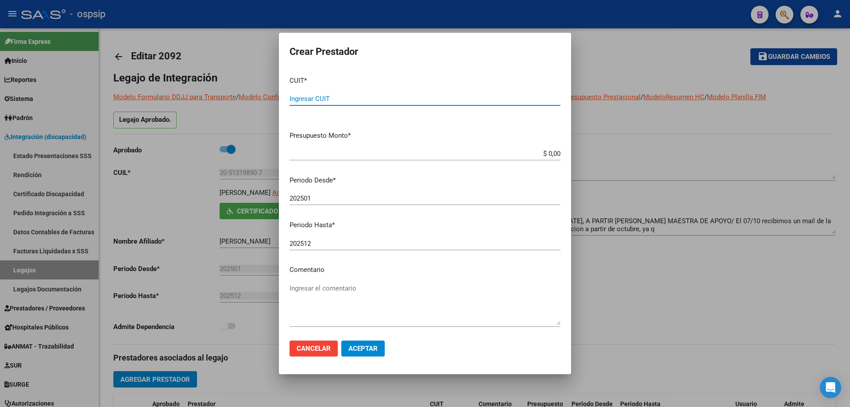
click at [316, 350] on span "Cancelar" at bounding box center [314, 349] width 34 height 8
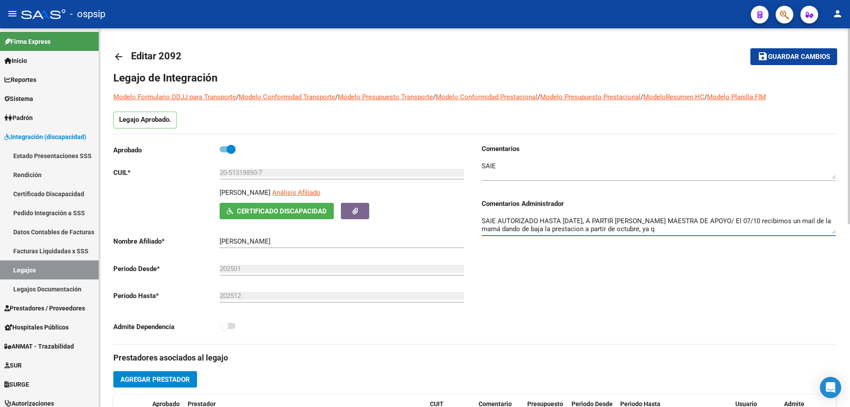
click at [657, 229] on textarea "SAIE AUTORIZADO HASTA ABRIL 2025, A PARTIR DE MAYO MAESTRA DE APOYO/ El 07/10 r…" at bounding box center [659, 225] width 354 height 18
paste textarea "No coinciden los cambios de horario con el colegio"
click at [673, 228] on textarea "SAIE AUTORIZADO HASTA ABRIL 2025, A PARTIR DE MAYO MAESTRA DE APOYO/ El 07/10 r…" at bounding box center [659, 225] width 354 height 18
type textarea "SAIE AUTORIZADO HASTA ABRIL 2025, A PARTIR DE MAYO MAESTRA DE APOYO/ El 07/10 r…"
click at [816, 62] on button "save Guardar cambios" at bounding box center [794, 56] width 87 height 16
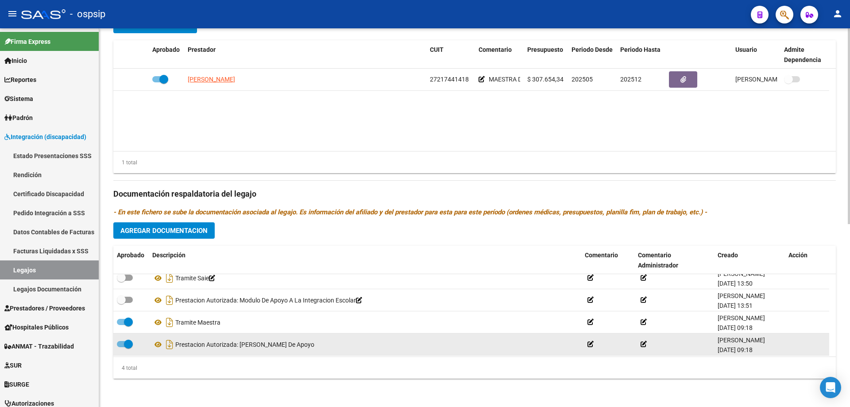
scroll to position [9, 0]
click at [128, 343] on span at bounding box center [128, 342] width 9 height 9
click at [121, 346] on input "checkbox" at bounding box center [121, 346] width 0 height 0
checkbox input "false"
click at [642, 343] on icon at bounding box center [644, 342] width 6 height 6
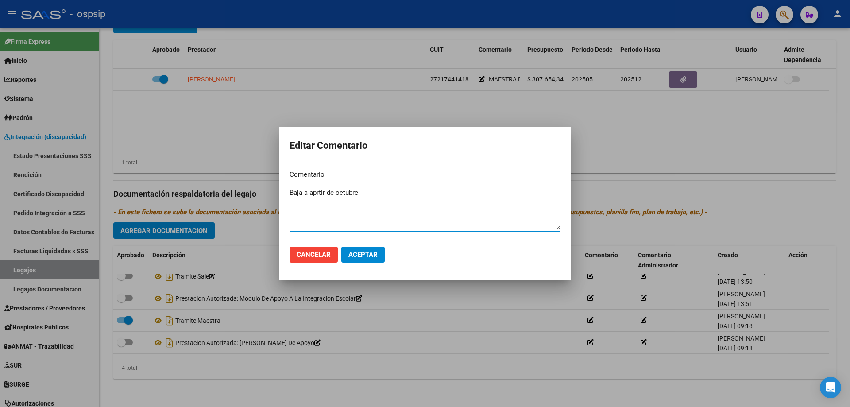
type textarea "Baja a aprtir de octubre"
click at [354, 252] on span "Aceptar" at bounding box center [363, 255] width 29 height 8
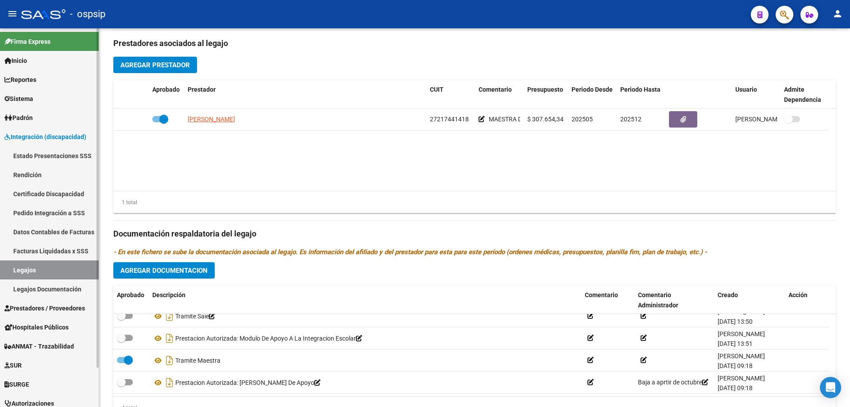
scroll to position [266, 0]
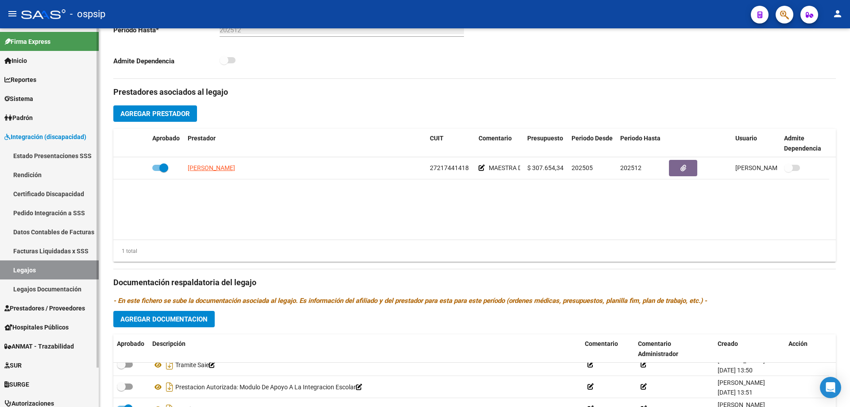
click at [28, 264] on link "Legajos" at bounding box center [49, 269] width 99 height 19
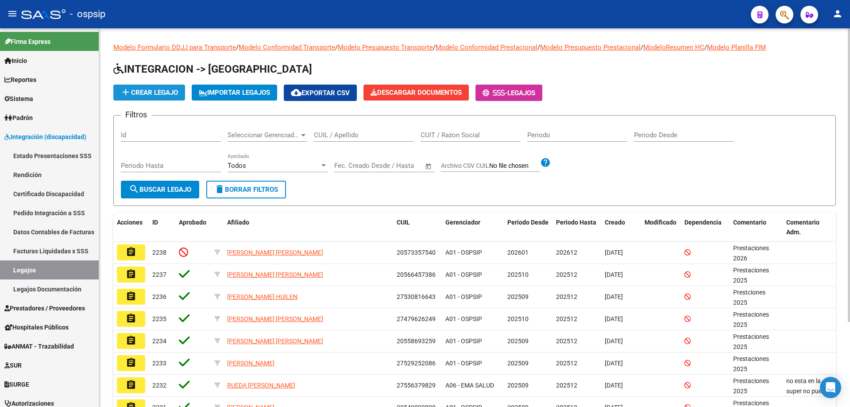
click at [175, 97] on button "add Crear Legajo" at bounding box center [149, 93] width 72 height 16
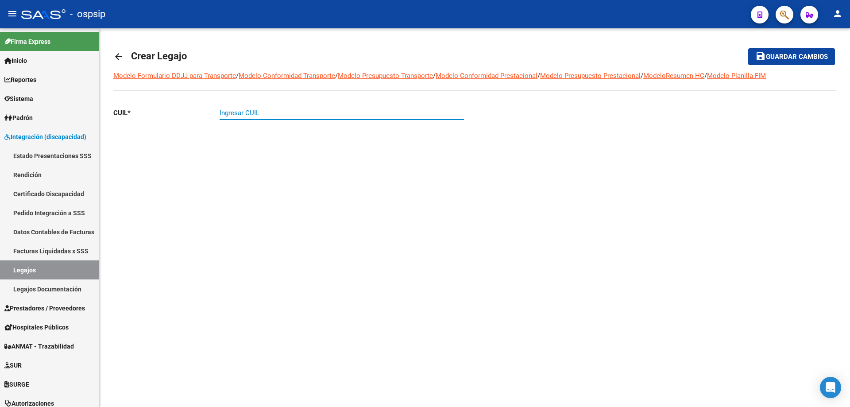
paste input "20-50974406-9"
type input "20-50974406-9"
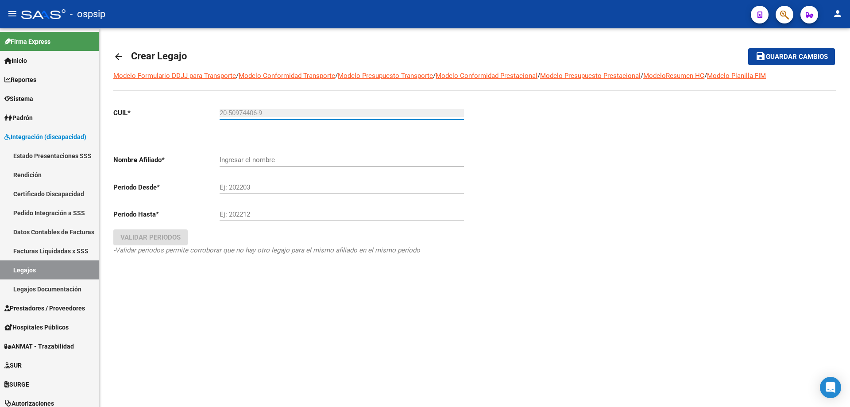
type input "[PERSON_NAME] [PERSON_NAME]"
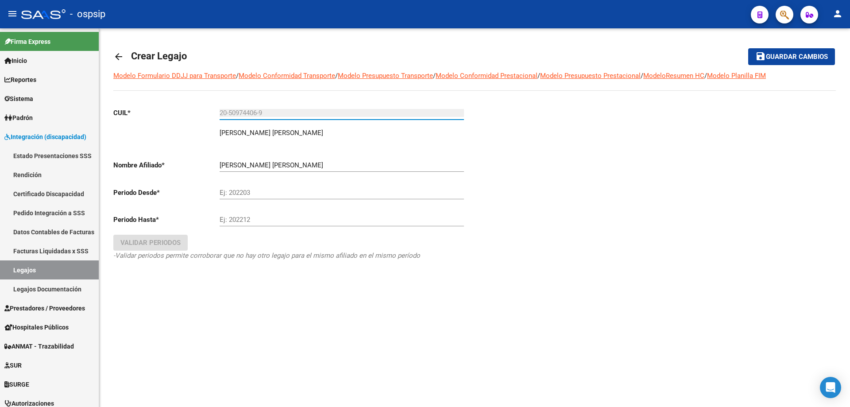
type input "20-50974406-9"
click at [228, 189] on input "Ej: 202203" at bounding box center [342, 193] width 245 height 8
type input "202601"
click at [242, 215] on div "Ej: 202212" at bounding box center [342, 216] width 245 height 19
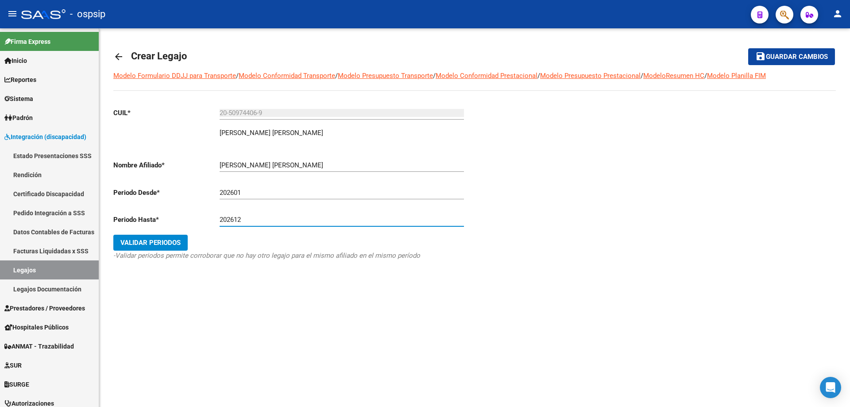
type input "202612"
click at [137, 244] on span "Validar Periodos" at bounding box center [150, 243] width 60 height 8
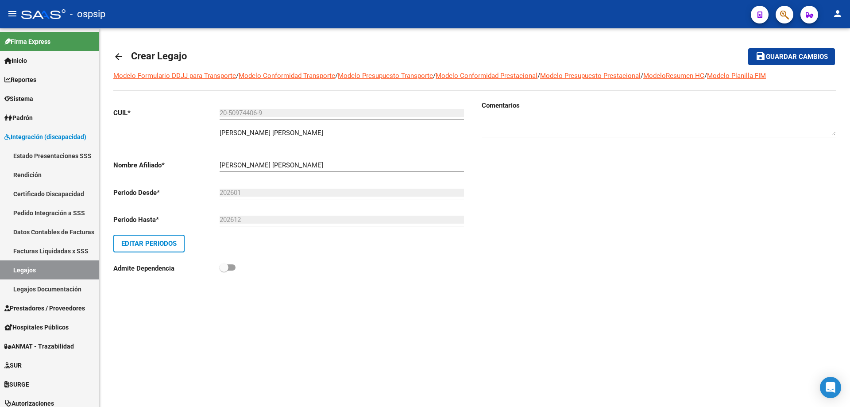
click at [531, 129] on textarea at bounding box center [659, 127] width 354 height 18
type textarea "Prestaciones 2026"
click at [805, 62] on button "save Guardar cambios" at bounding box center [792, 56] width 87 height 16
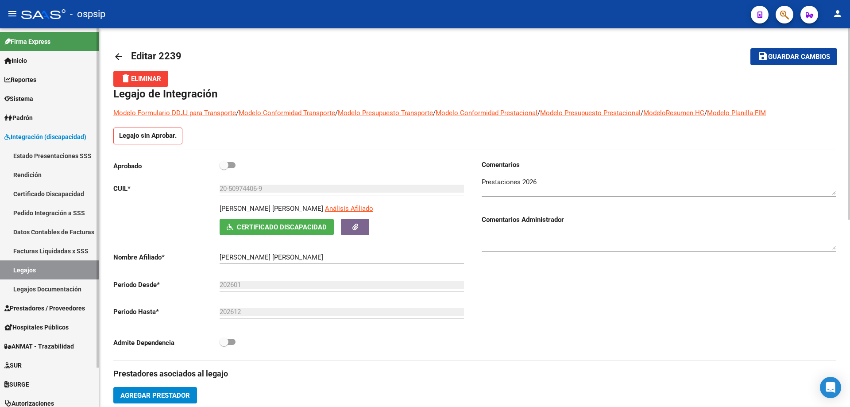
click at [23, 269] on link "Legajos" at bounding box center [49, 269] width 99 height 19
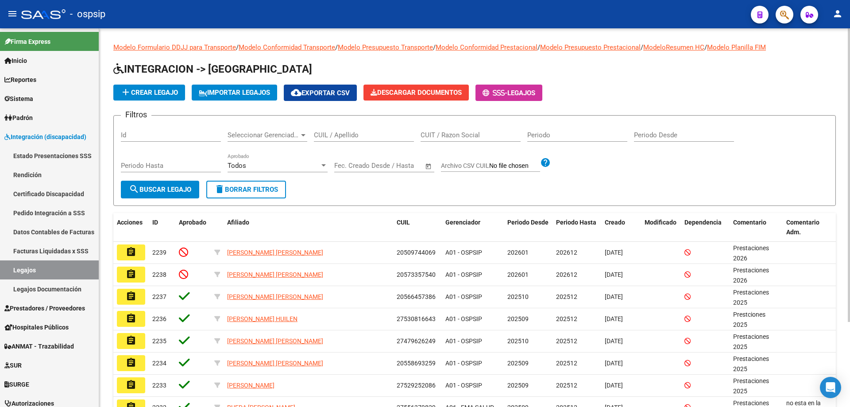
click at [152, 94] on span "add Crear Legajo" at bounding box center [149, 93] width 58 height 8
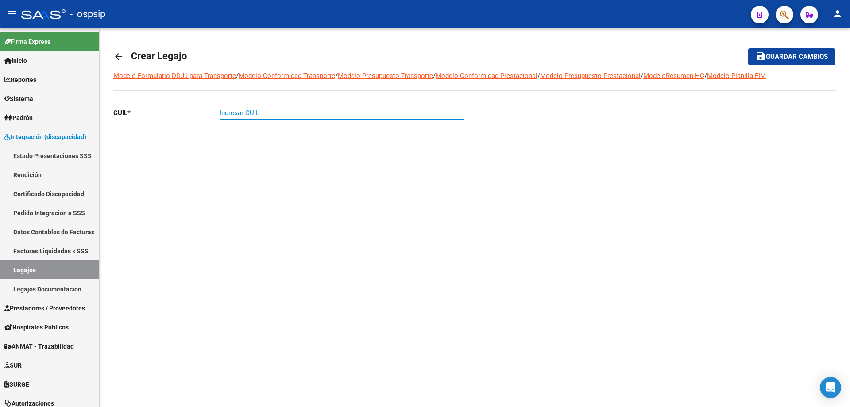
paste input "20-50582687-7"
type input "20-50582687-7"
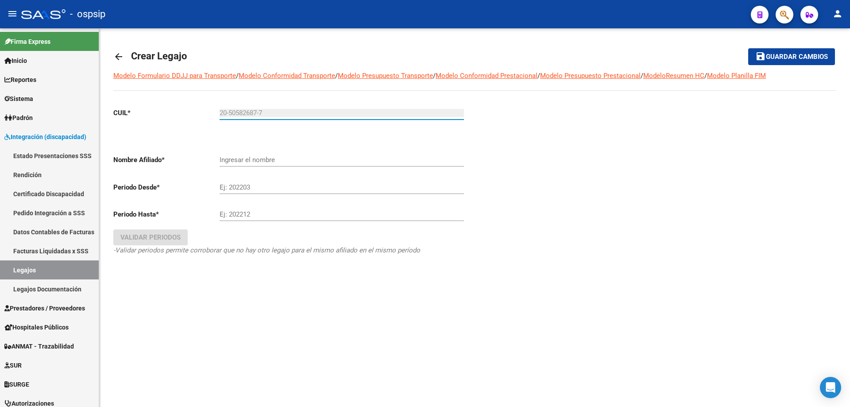
type input "[PERSON_NAME]"
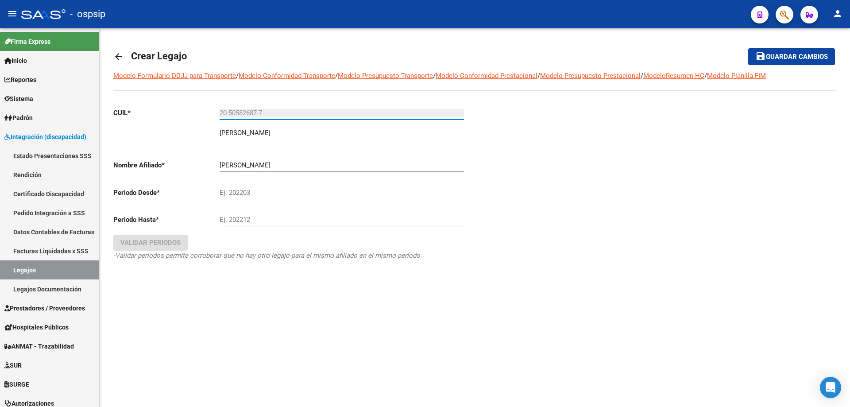
type input "20-50582687-7"
click at [242, 196] on input "Ej: 202203" at bounding box center [342, 193] width 245 height 8
type input "202601"
click at [262, 219] on input "Ej: 202212" at bounding box center [342, 220] width 245 height 8
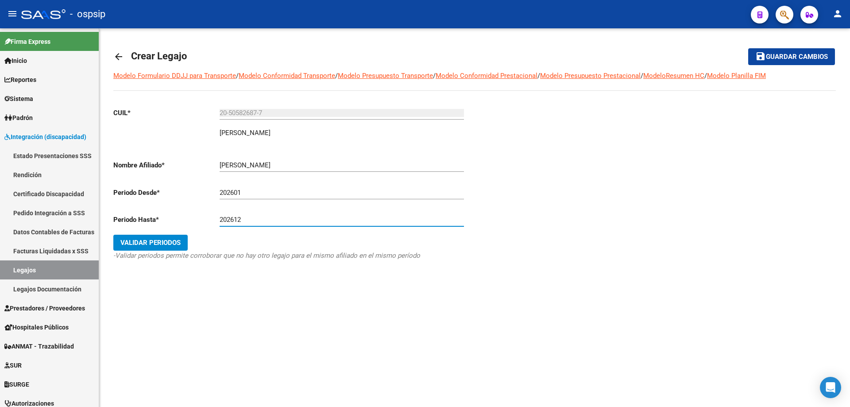
type input "202612"
click at [175, 247] on button "Validar Periodos" at bounding box center [150, 243] width 74 height 16
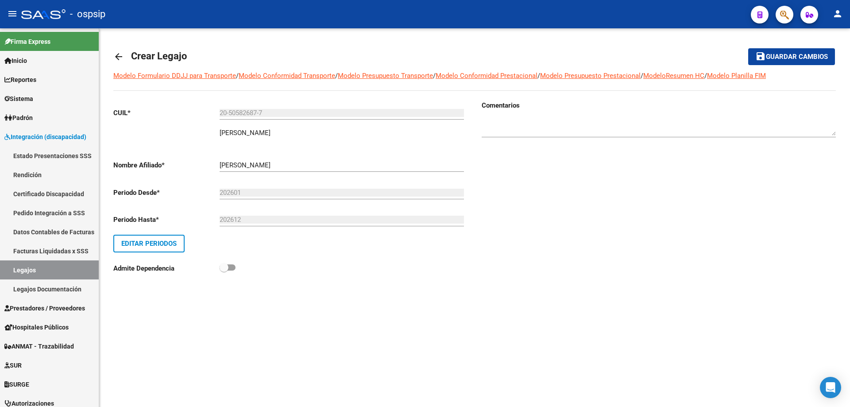
click at [606, 136] on div at bounding box center [659, 123] width 354 height 27
type textarea "Prestaciones 2026"
click at [806, 62] on button "save Guardar cambios" at bounding box center [792, 56] width 87 height 16
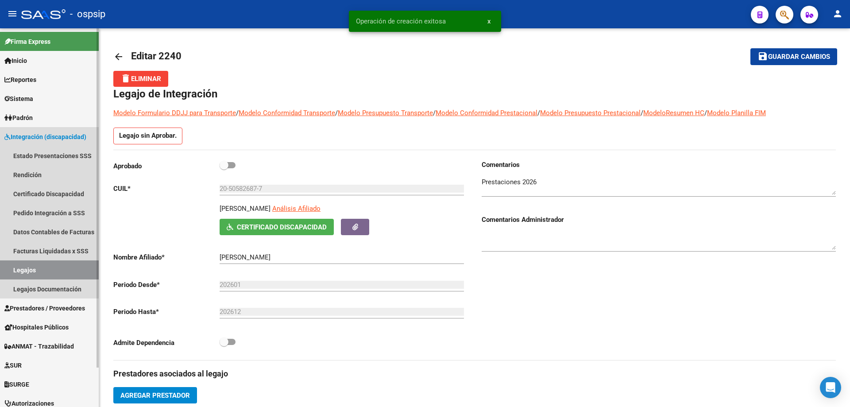
click at [68, 274] on link "Legajos" at bounding box center [49, 269] width 99 height 19
